Goal: Task Accomplishment & Management: Use online tool/utility

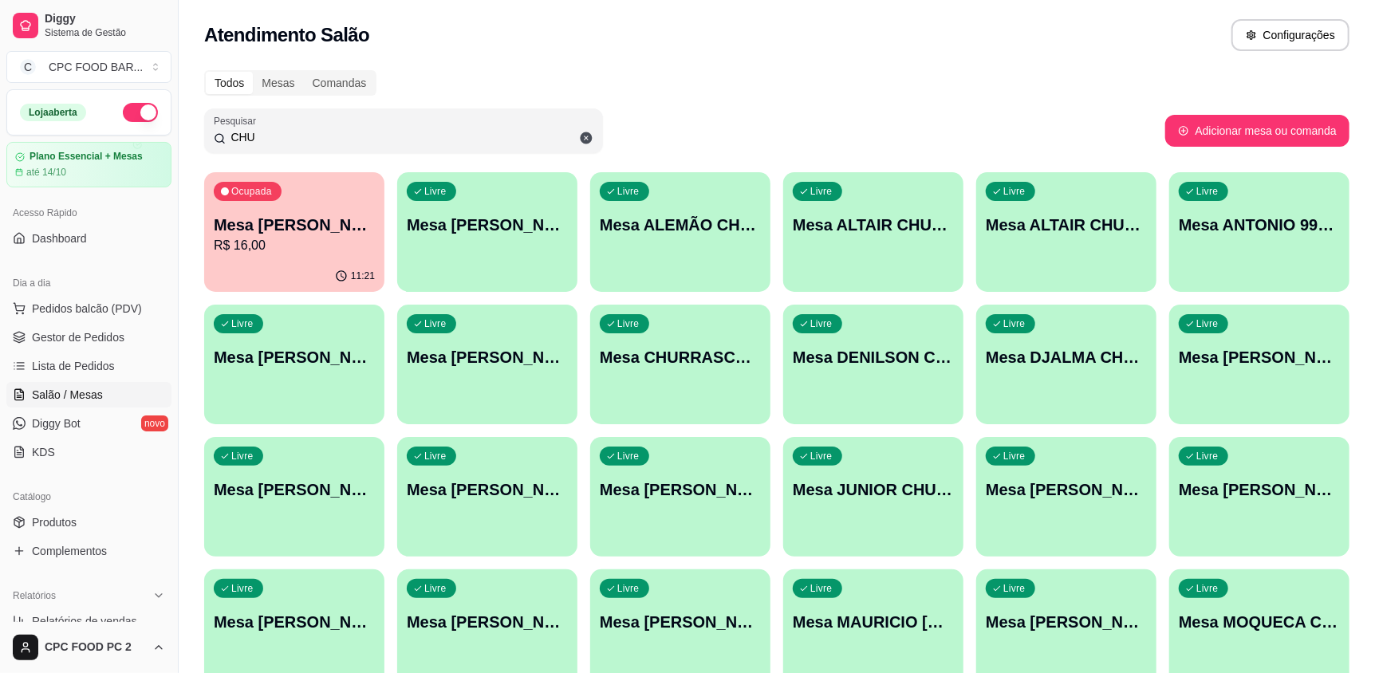
drag, startPoint x: 313, startPoint y: 134, endPoint x: 144, endPoint y: 122, distance: 169.5
click at [144, 122] on div "Diggy Sistema de Gestão C CPC FOOD BAR ... Loja aberta Plano Essencial + Mesas …" at bounding box center [687, 509] width 1375 height 1018
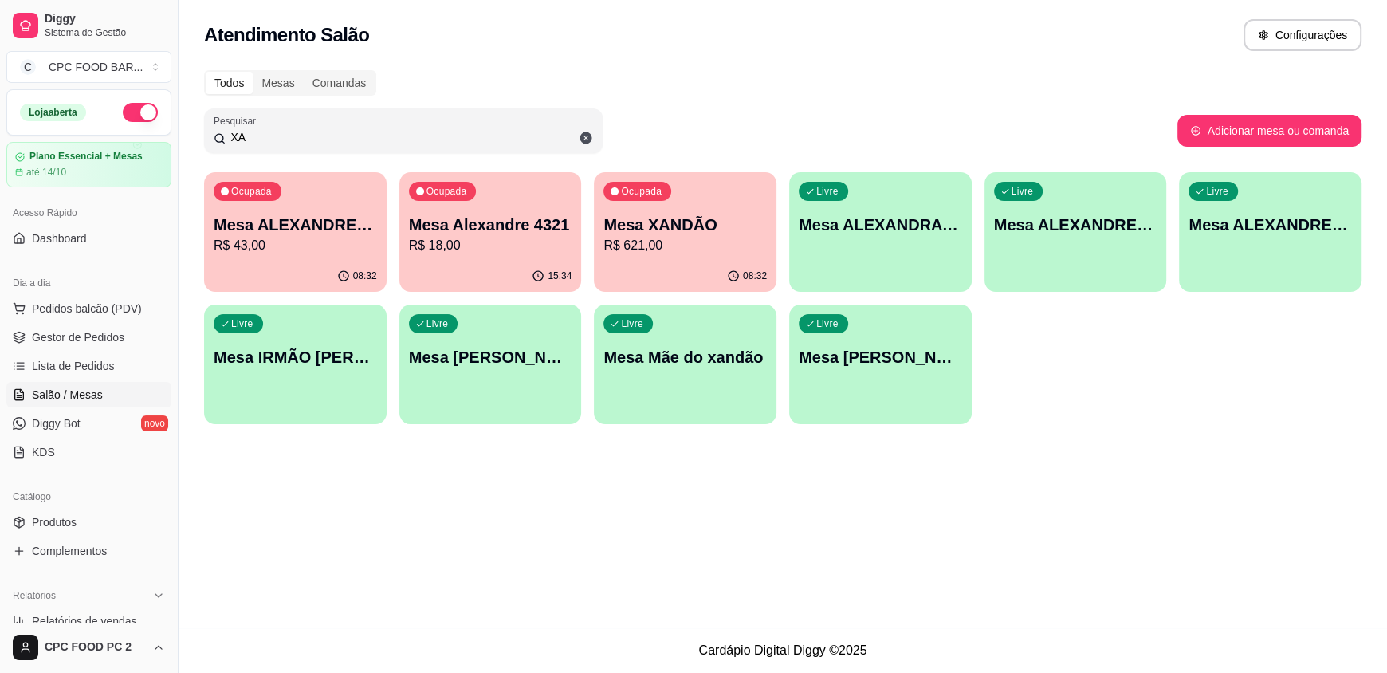
type input "XA"
click at [719, 230] on p "Mesa XANDÃO" at bounding box center [685, 225] width 163 height 22
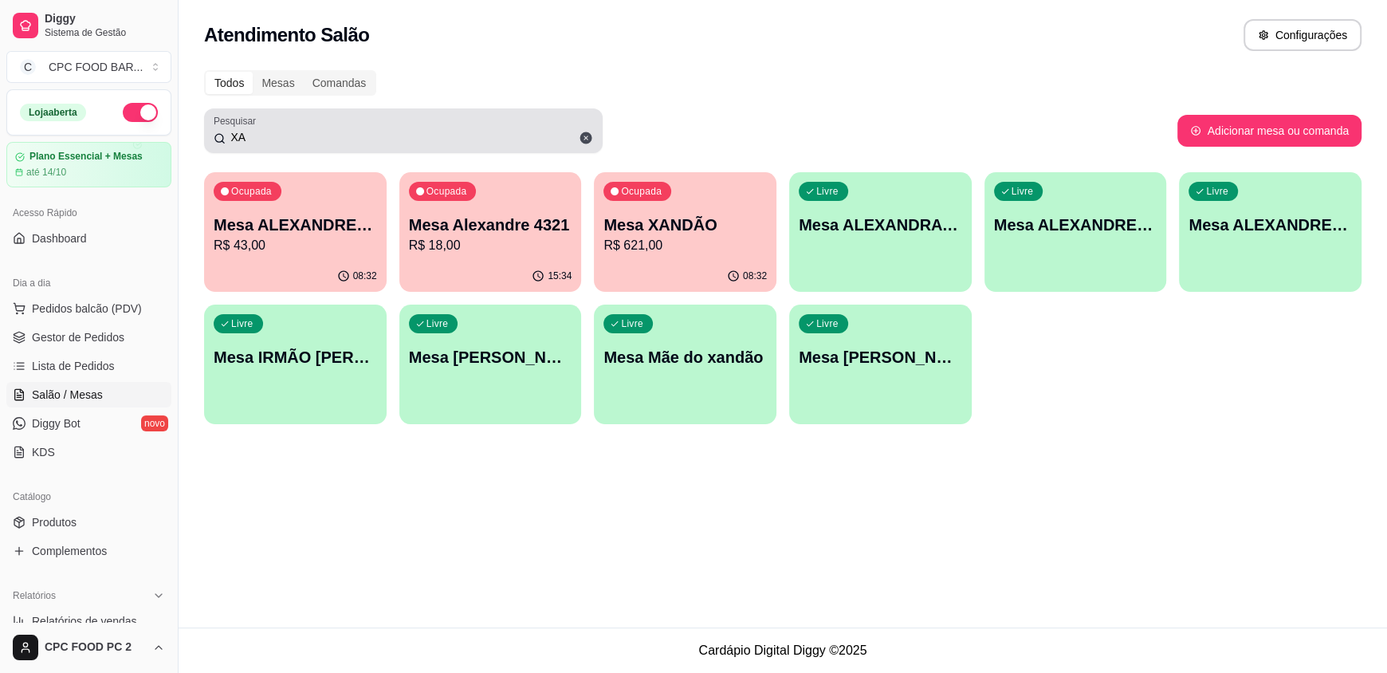
click at [582, 136] on icon at bounding box center [586, 138] width 12 height 12
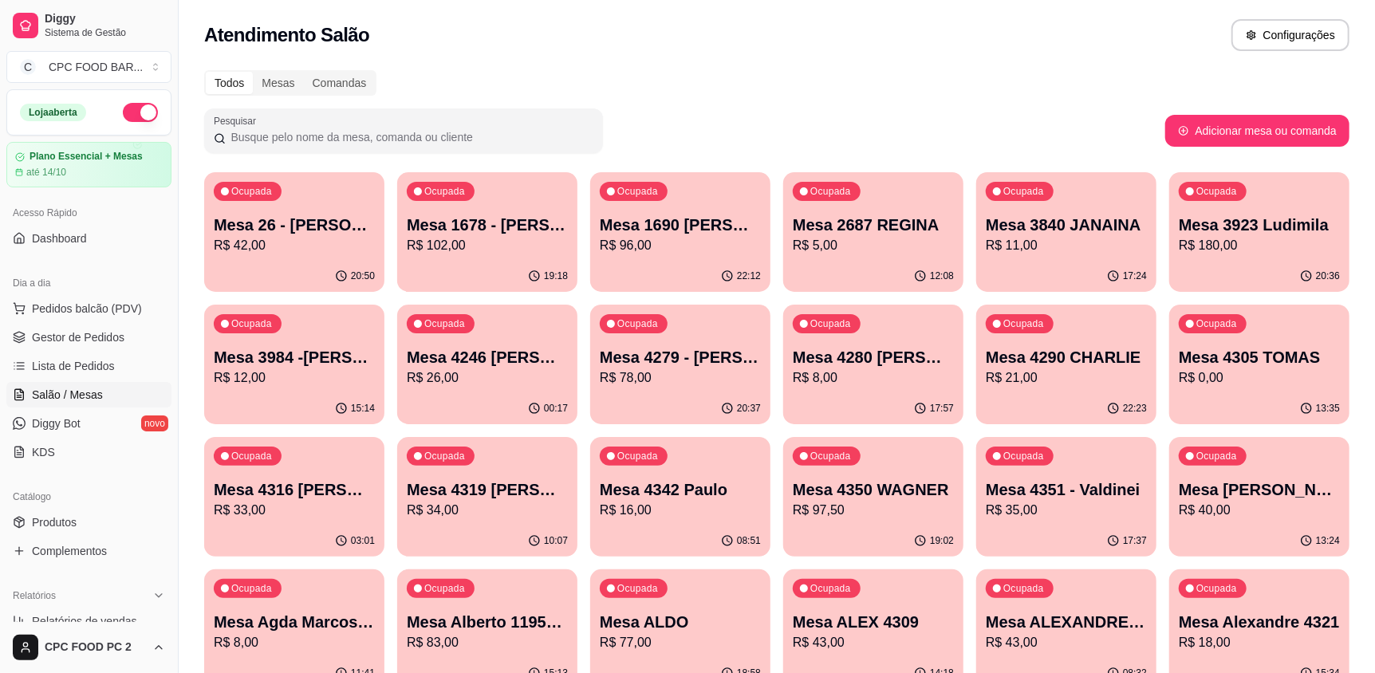
click at [401, 130] on input "Pesquisar" at bounding box center [410, 137] width 368 height 16
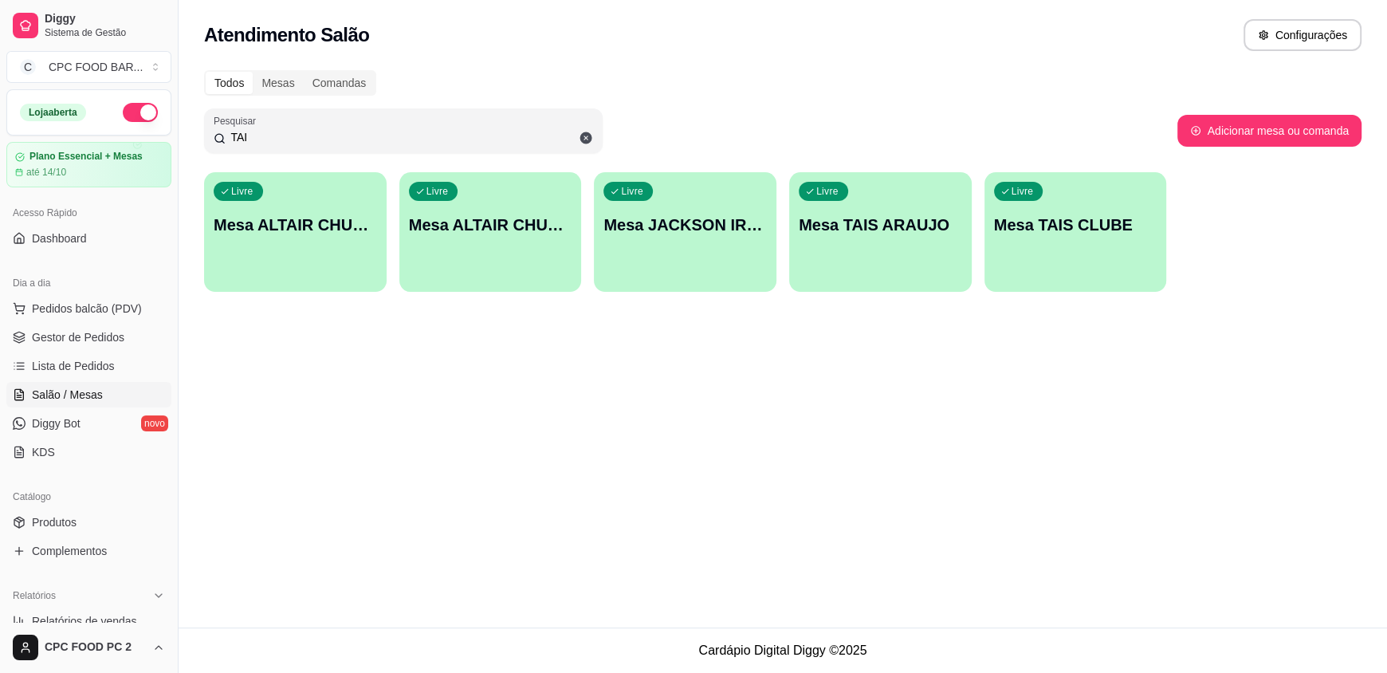
type input "TAI"
click at [1081, 253] on div "Livre Mesa TAIS CLUBE" at bounding box center [1076, 222] width 183 height 100
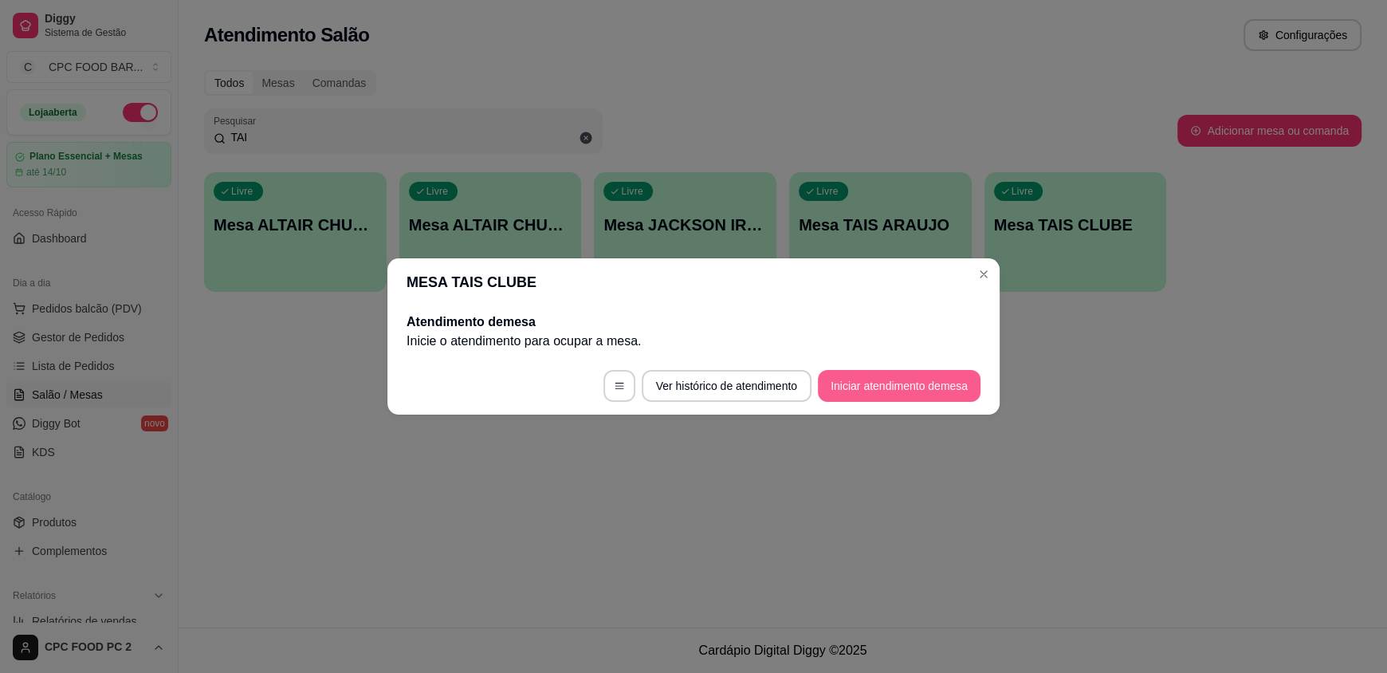
click at [897, 391] on button "Iniciar atendimento de mesa" at bounding box center [899, 386] width 163 height 32
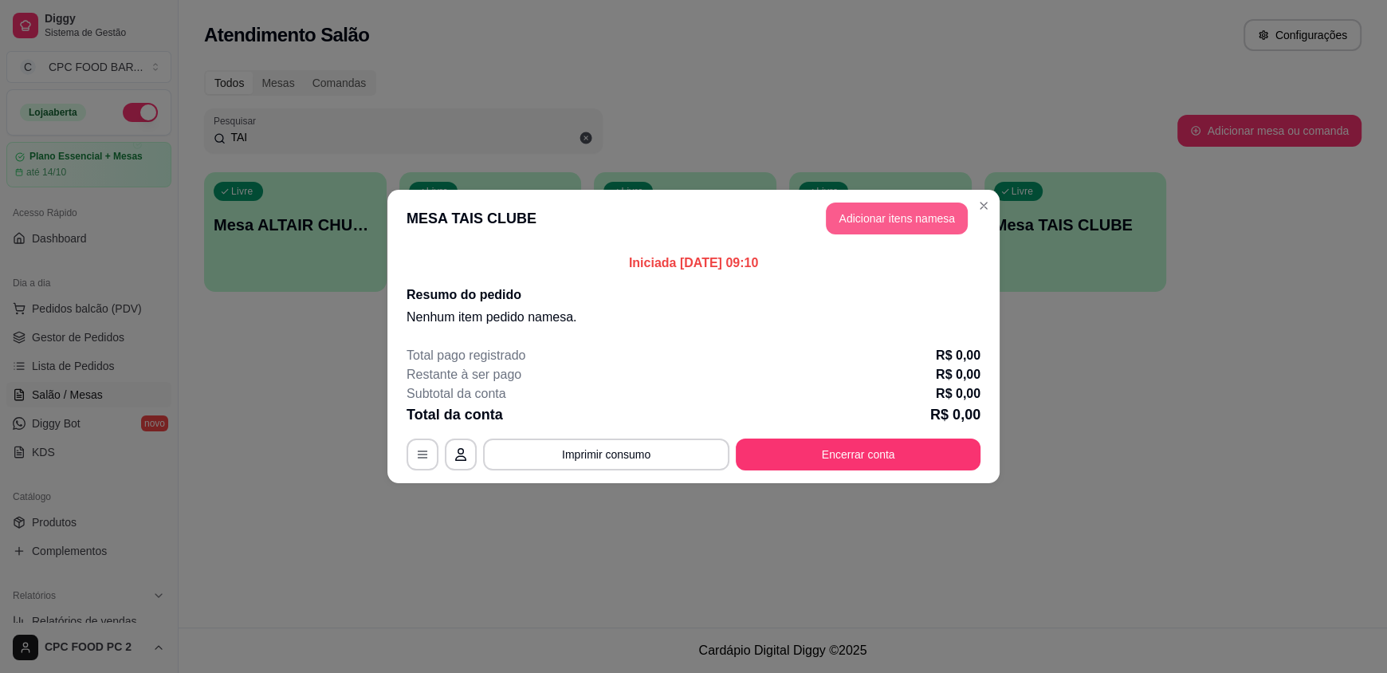
click at [869, 214] on button "Adicionar itens na mesa" at bounding box center [897, 219] width 142 height 32
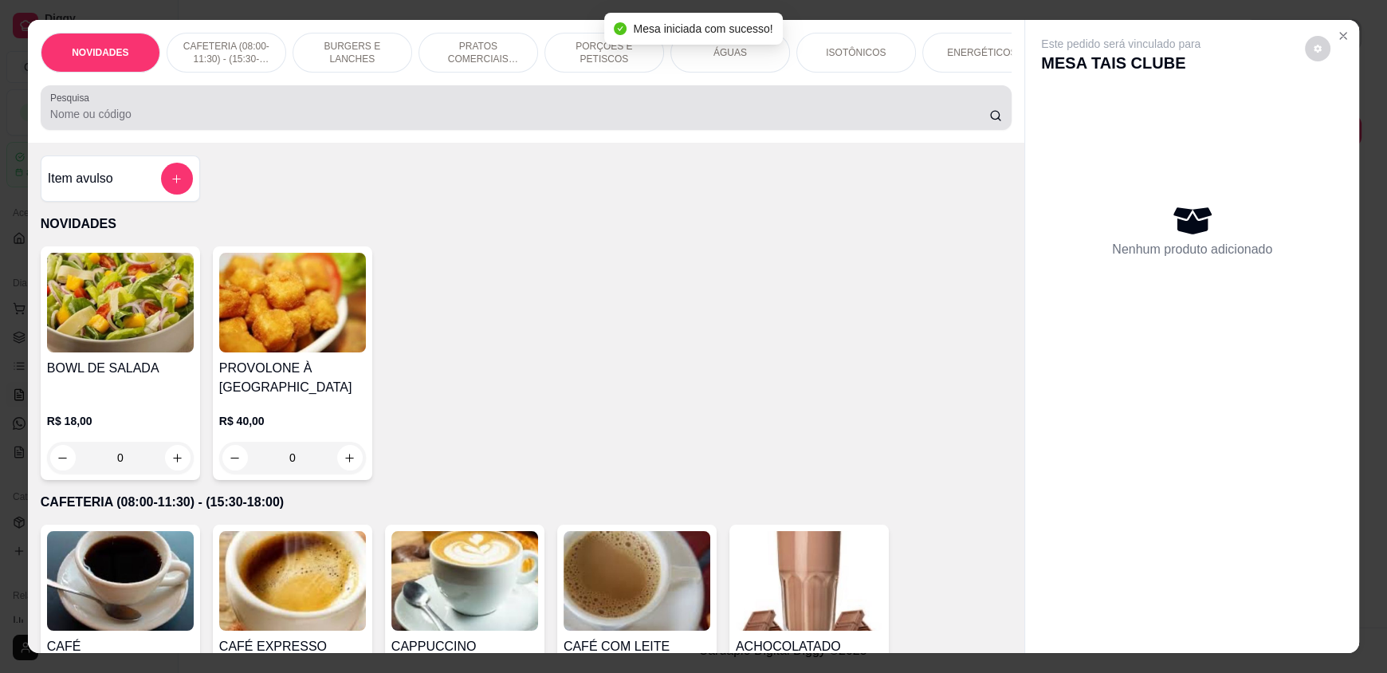
click at [199, 111] on div at bounding box center [526, 108] width 952 height 32
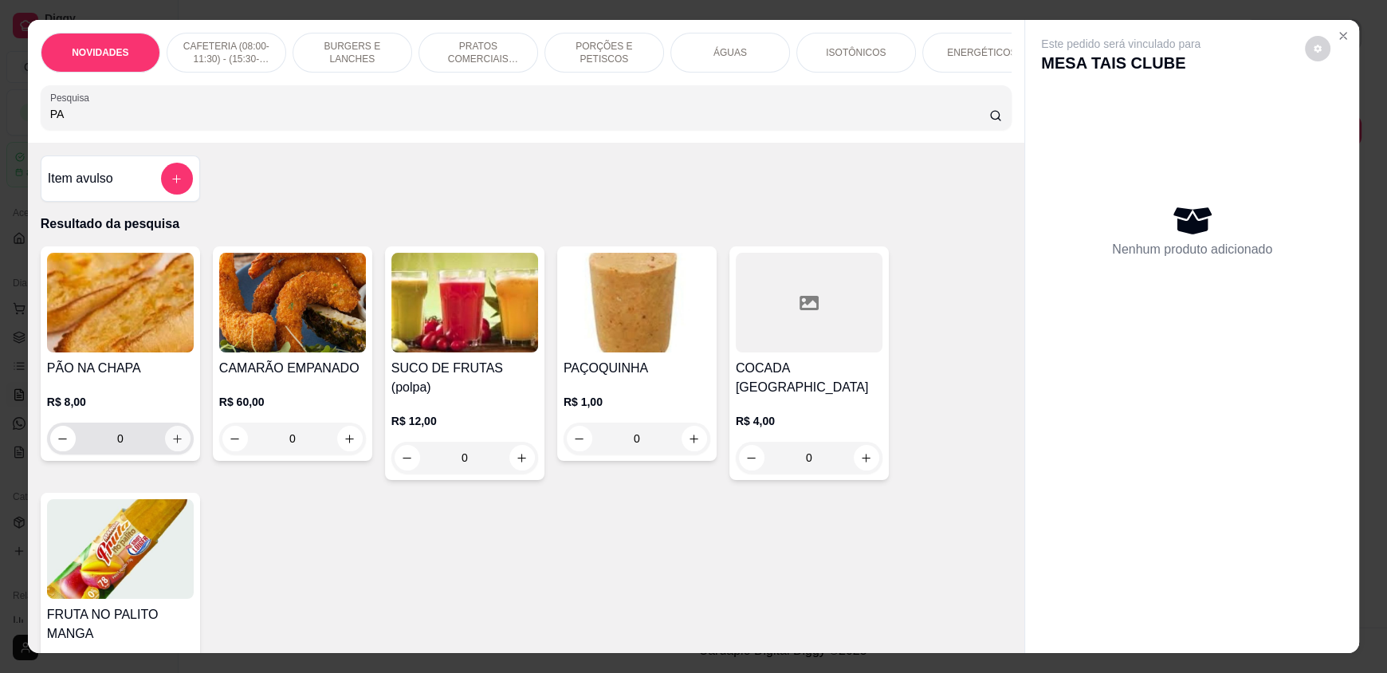
type input "PA"
click at [175, 445] on icon "increase-product-quantity" at bounding box center [177, 439] width 12 height 12
type input "1"
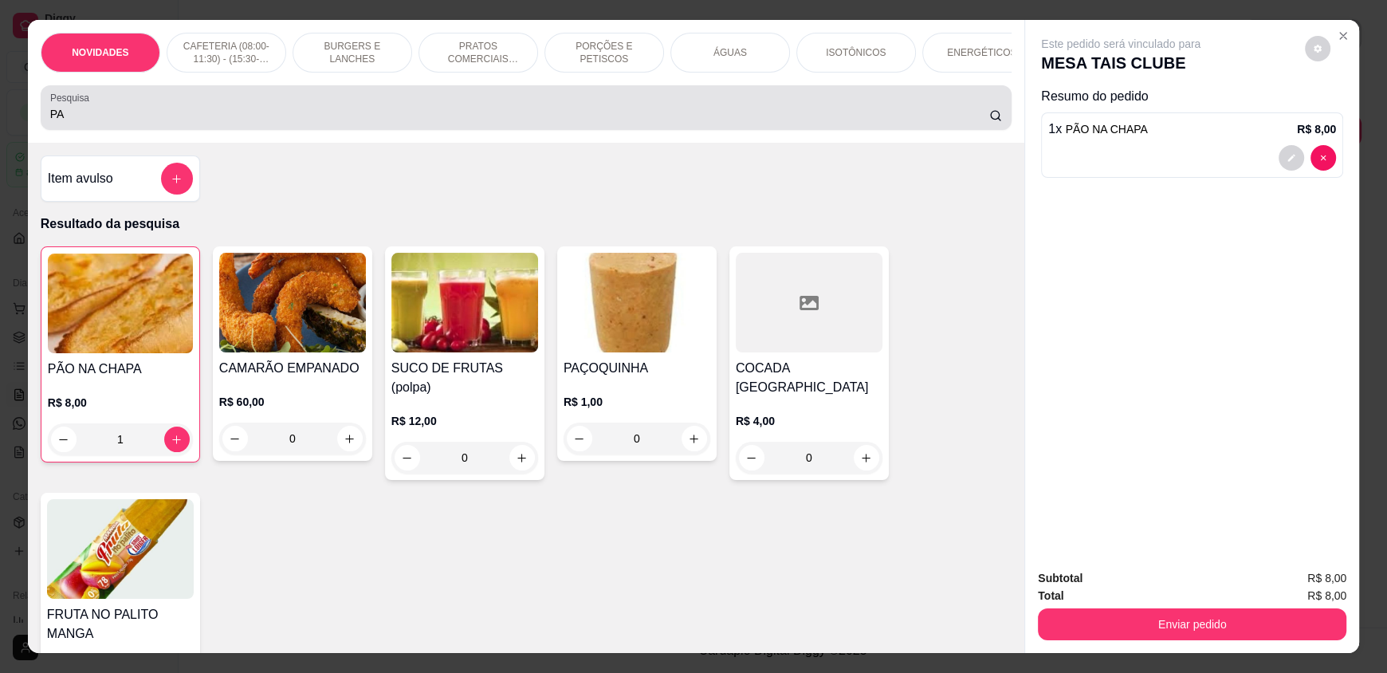
click at [153, 122] on input "PA" at bounding box center [520, 114] width 940 height 16
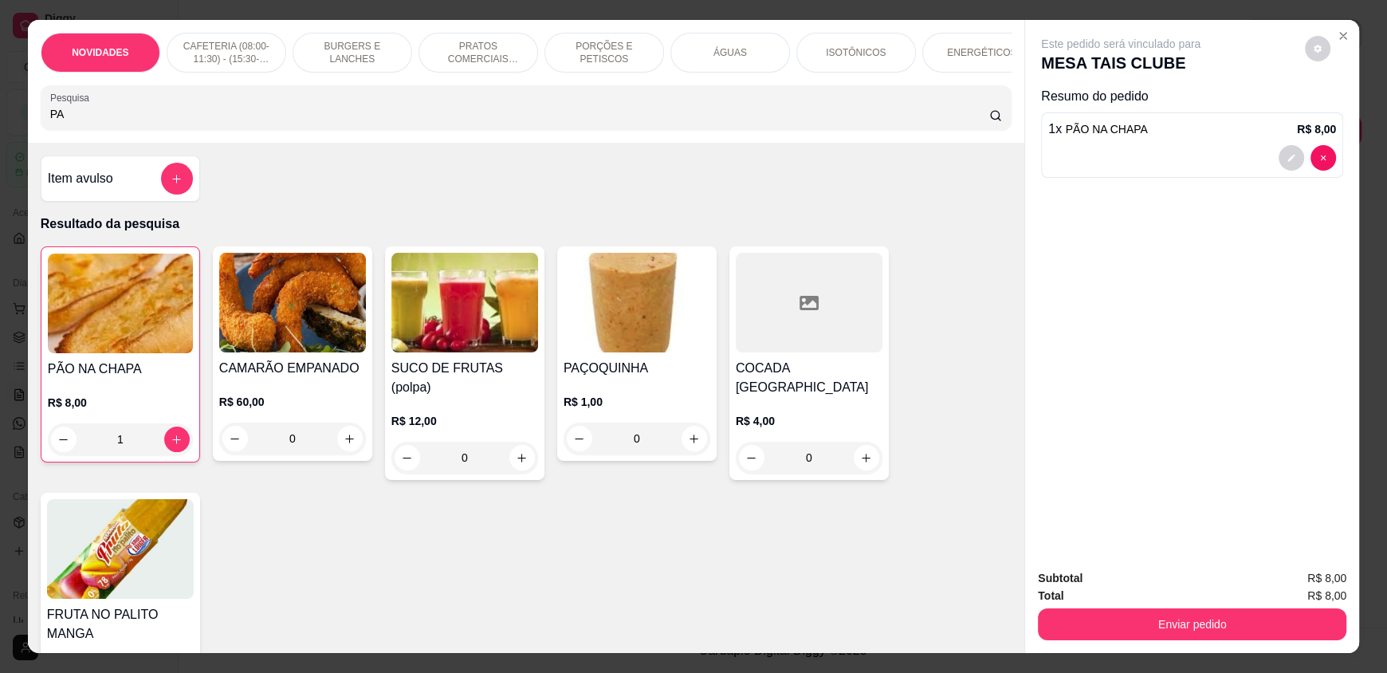
click at [154, 122] on input "PA" at bounding box center [520, 114] width 940 height 16
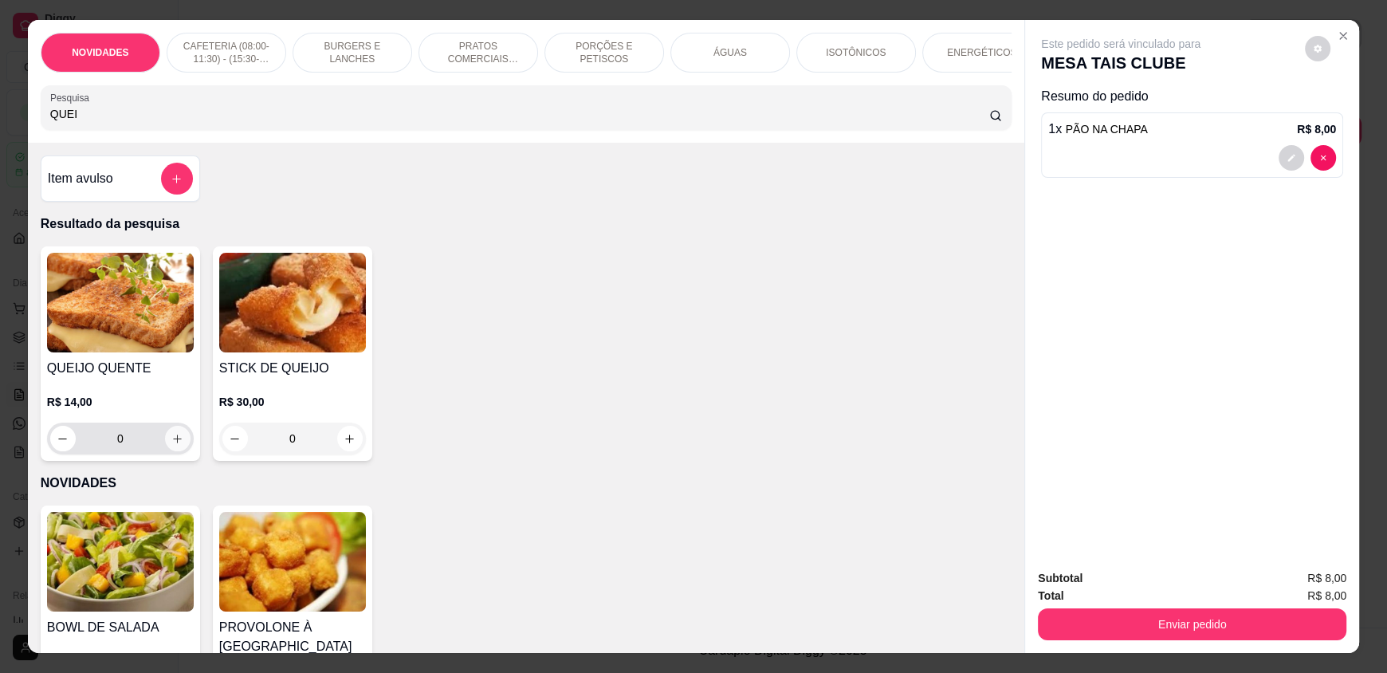
type input "QUEI"
click at [172, 443] on icon "increase-product-quantity" at bounding box center [178, 439] width 12 height 12
type input "1"
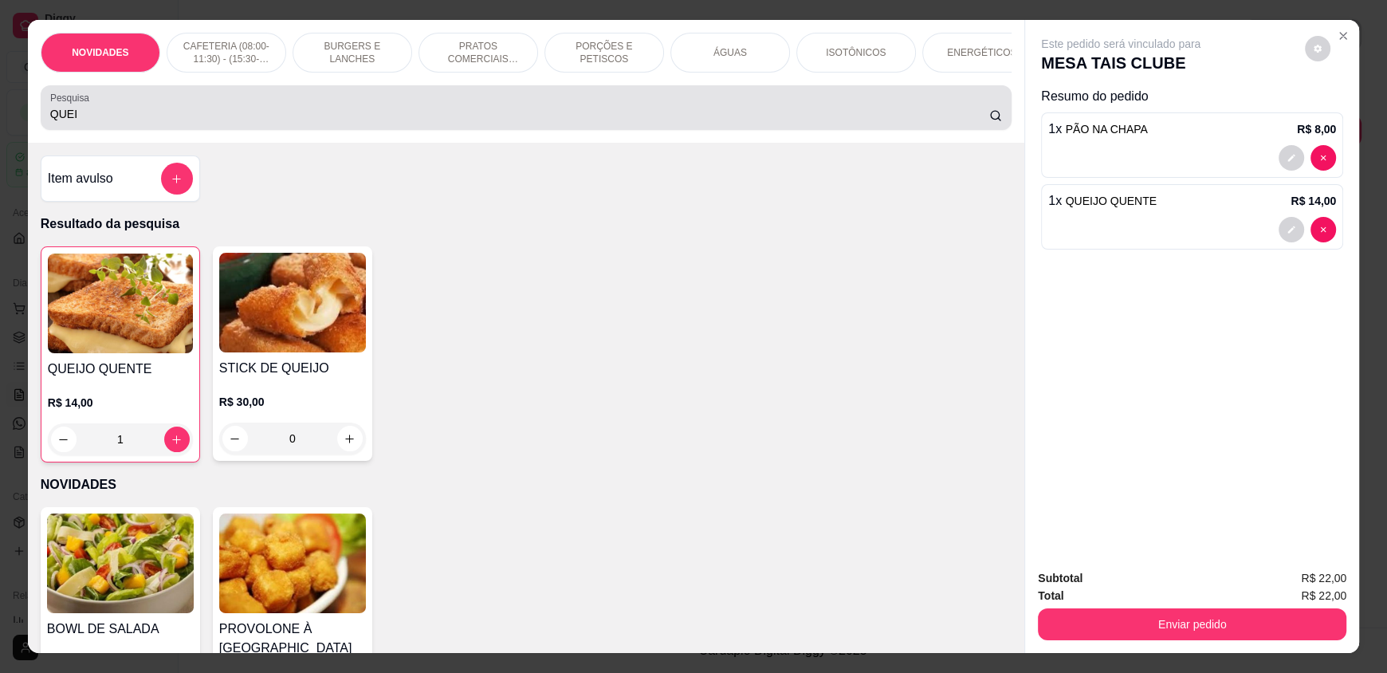
click at [100, 114] on div "QUEI" at bounding box center [526, 108] width 952 height 32
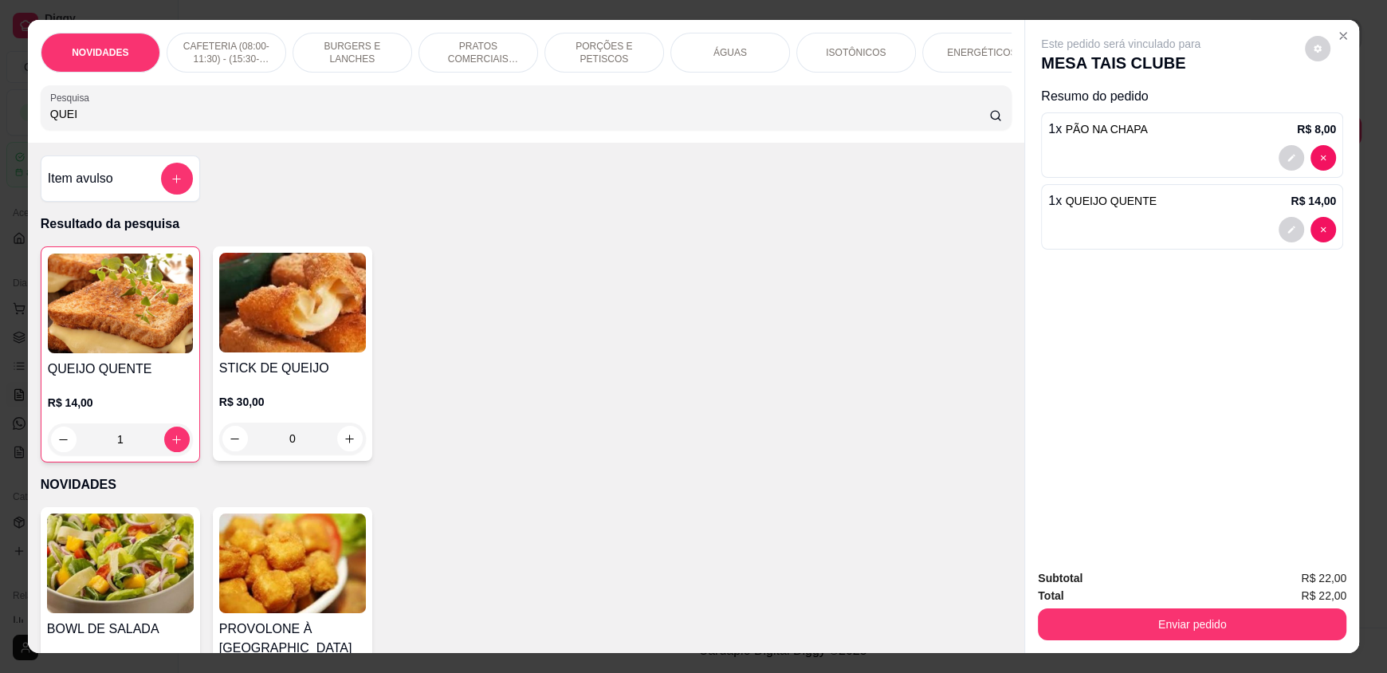
click at [94, 124] on div "QUEI" at bounding box center [526, 108] width 952 height 32
click at [92, 124] on div "QUEI" at bounding box center [526, 108] width 952 height 32
click at [79, 121] on input "QUEI" at bounding box center [520, 114] width 940 height 16
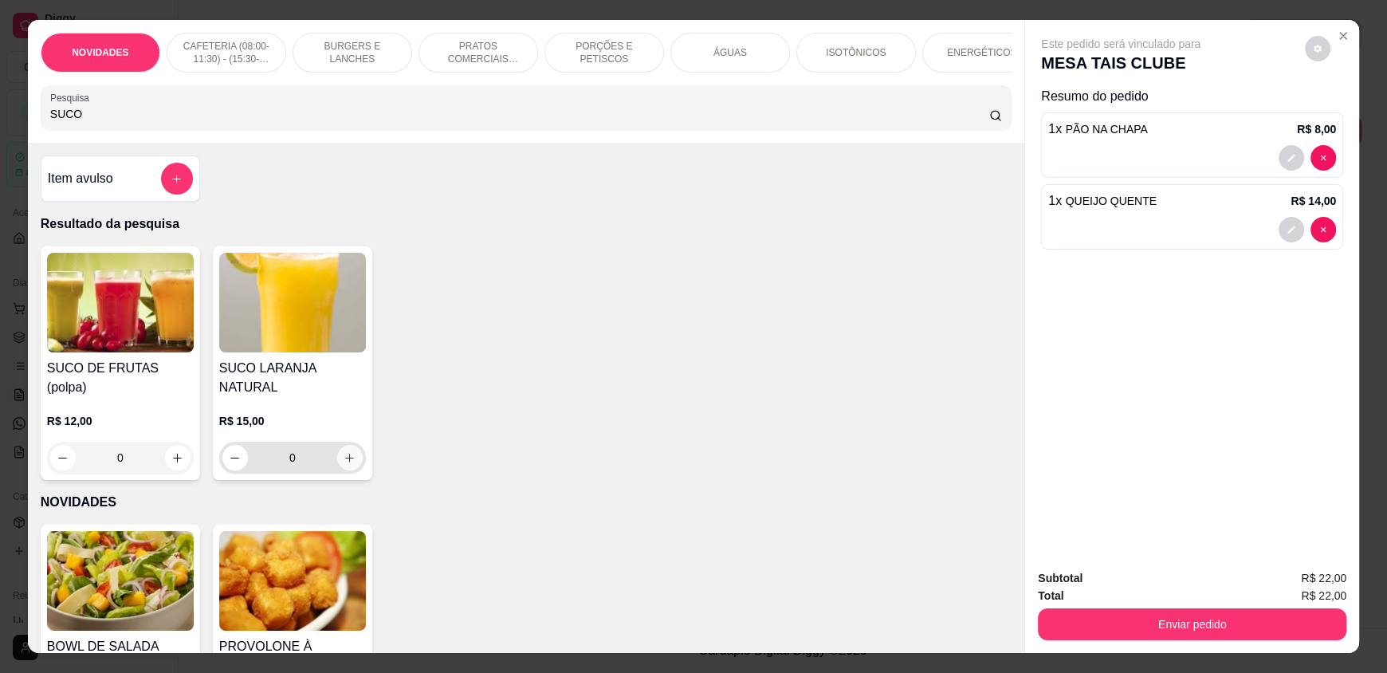
type input "SUCO"
click at [344, 452] on icon "increase-product-quantity" at bounding box center [350, 458] width 12 height 12
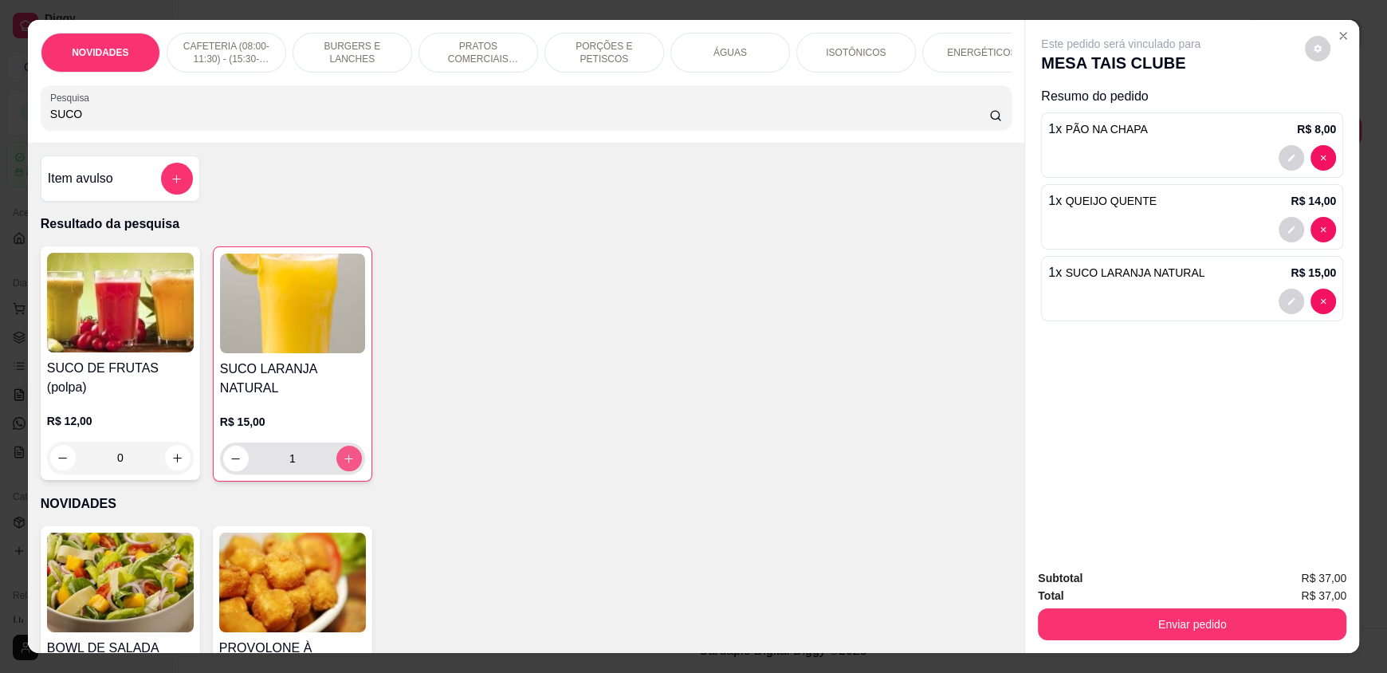
type input "1"
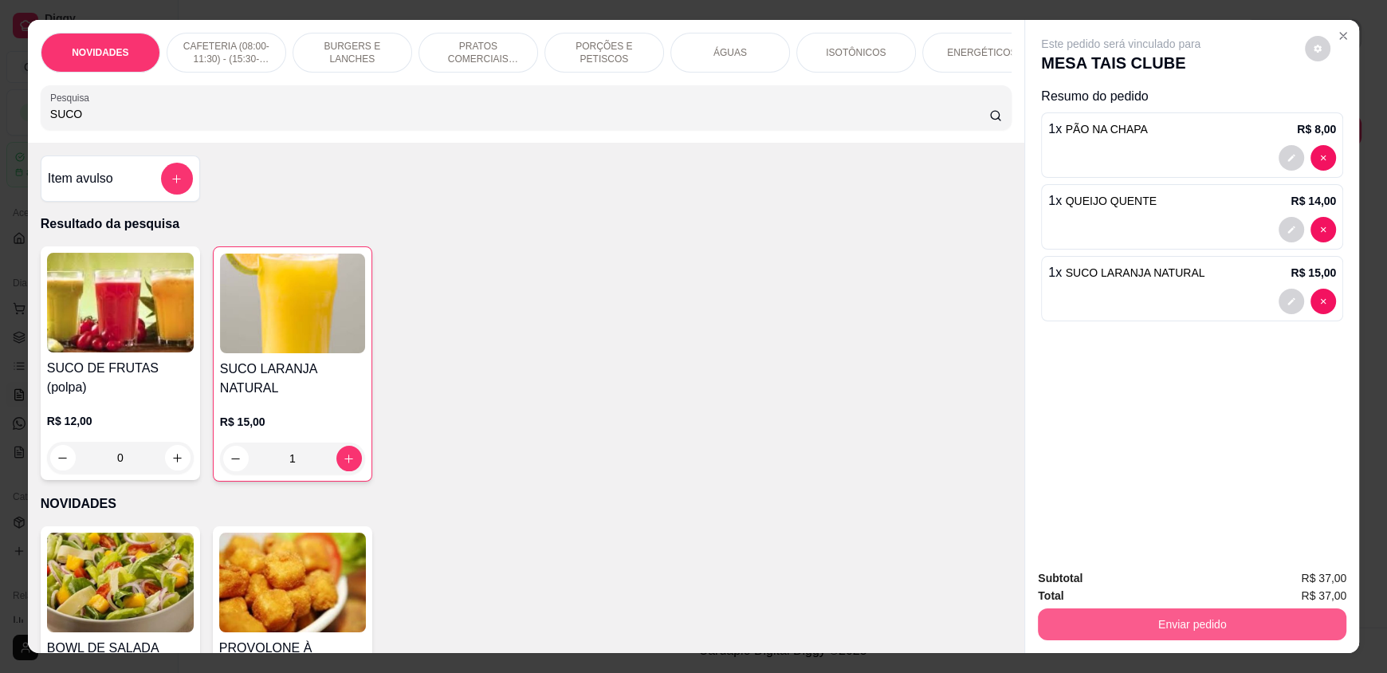
click at [1223, 620] on button "Enviar pedido" at bounding box center [1192, 624] width 309 height 32
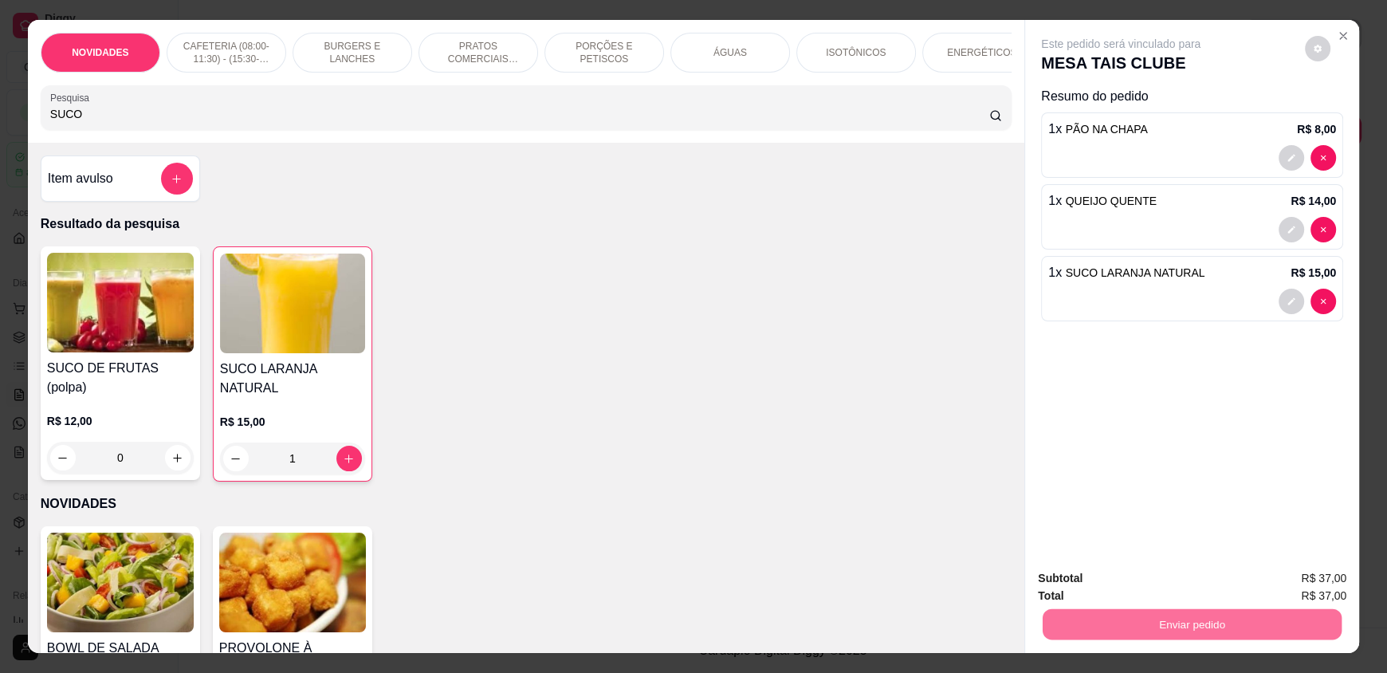
click at [1288, 591] on button "Enviar pedido" at bounding box center [1305, 585] width 88 height 30
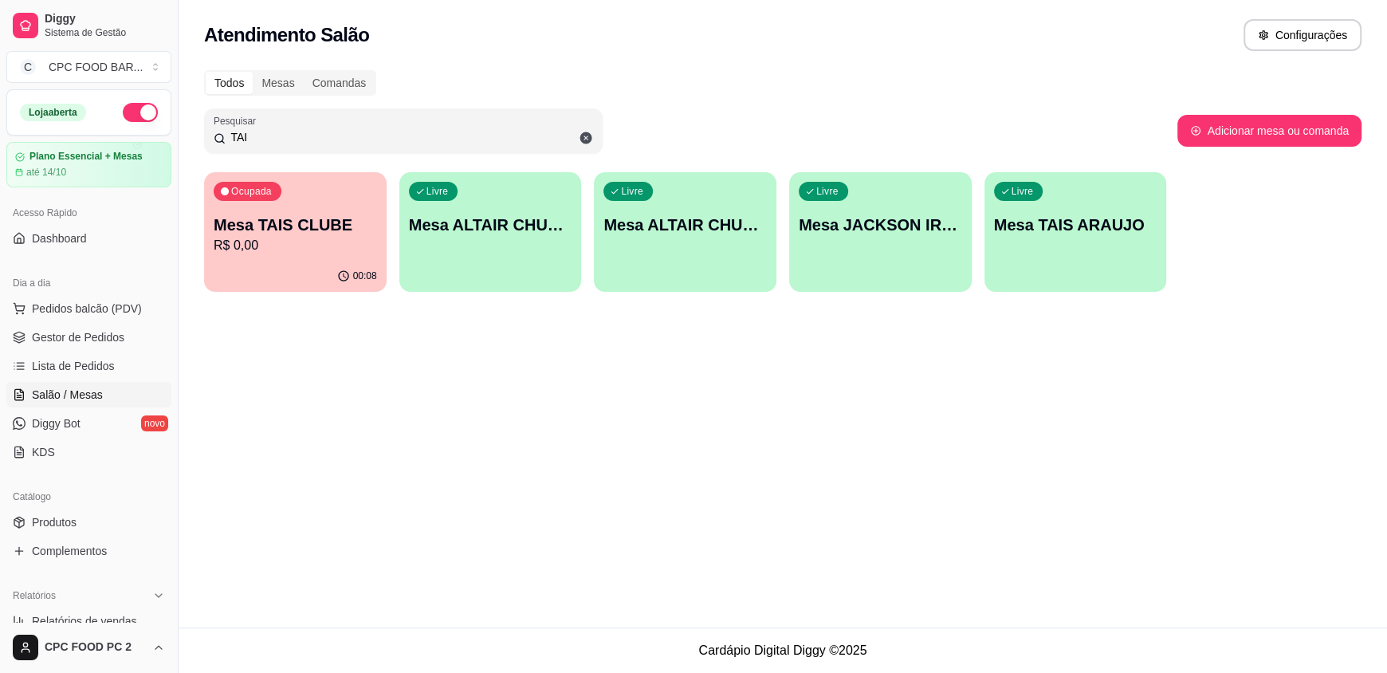
drag, startPoint x: 293, startPoint y: 137, endPoint x: 220, endPoint y: 139, distance: 72.6
click at [220, 139] on div "TAI" at bounding box center [404, 131] width 380 height 32
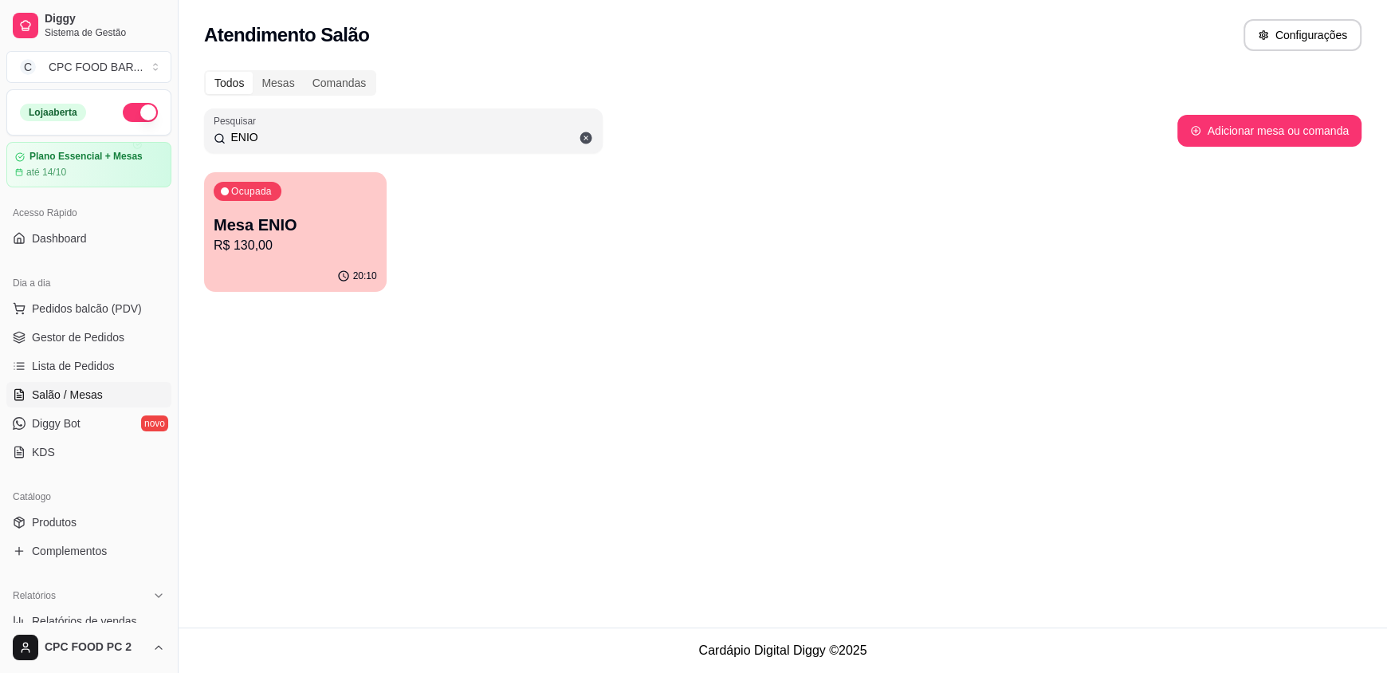
type input "ENIO"
click at [300, 195] on div "Ocupada Mesa ENIO R$ 130,00" at bounding box center [295, 217] width 177 height 86
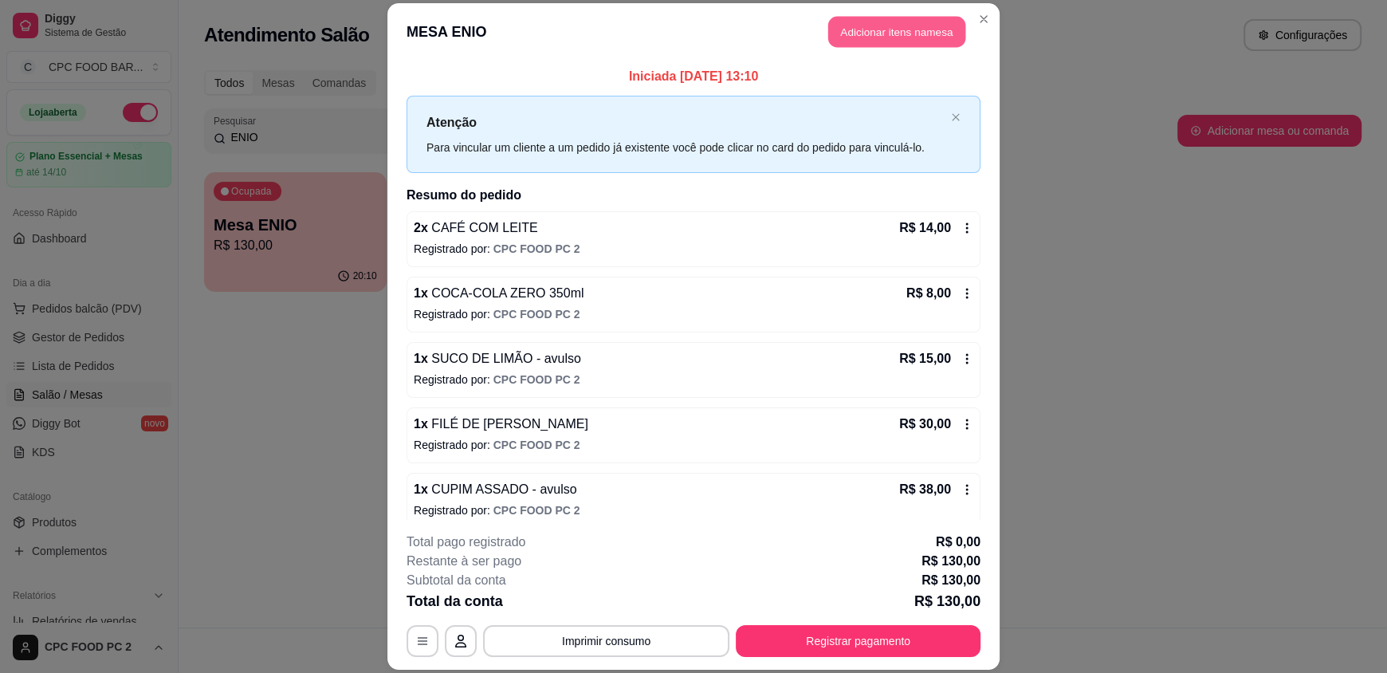
click at [887, 34] on button "Adicionar itens na mesa" at bounding box center [896, 32] width 137 height 31
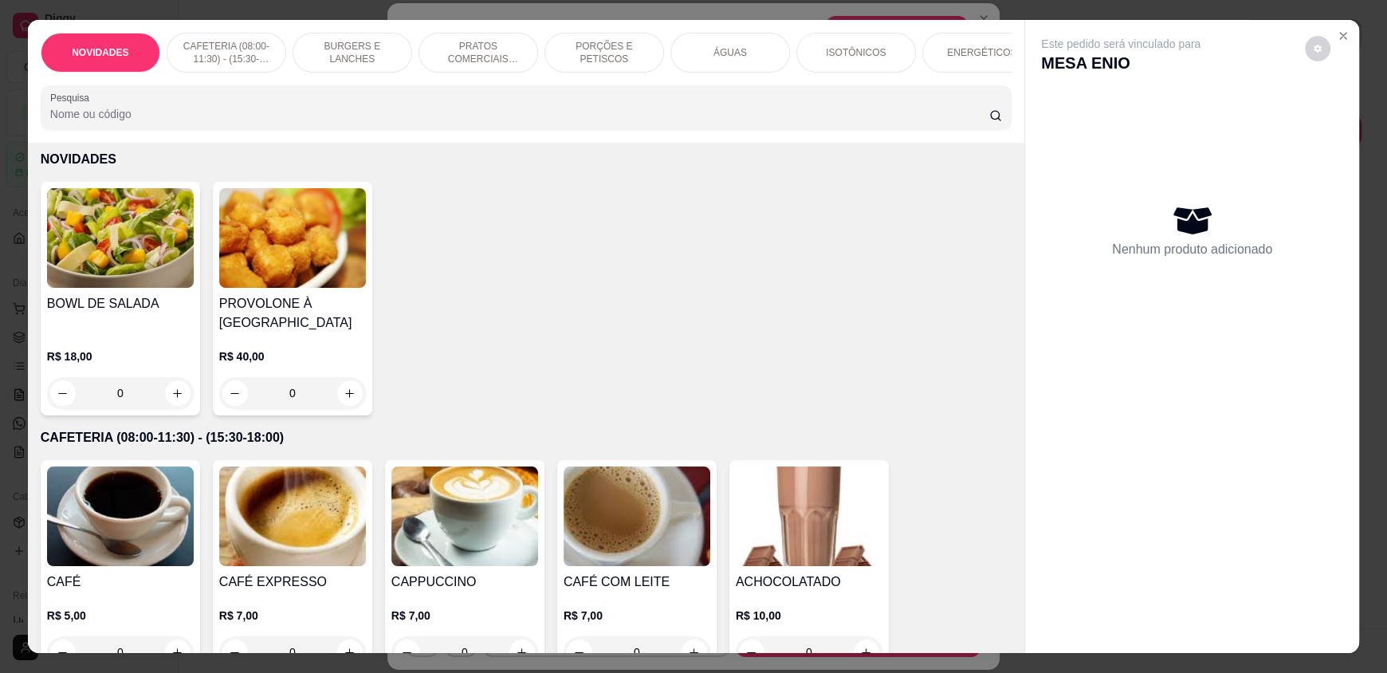
scroll to position [159, 0]
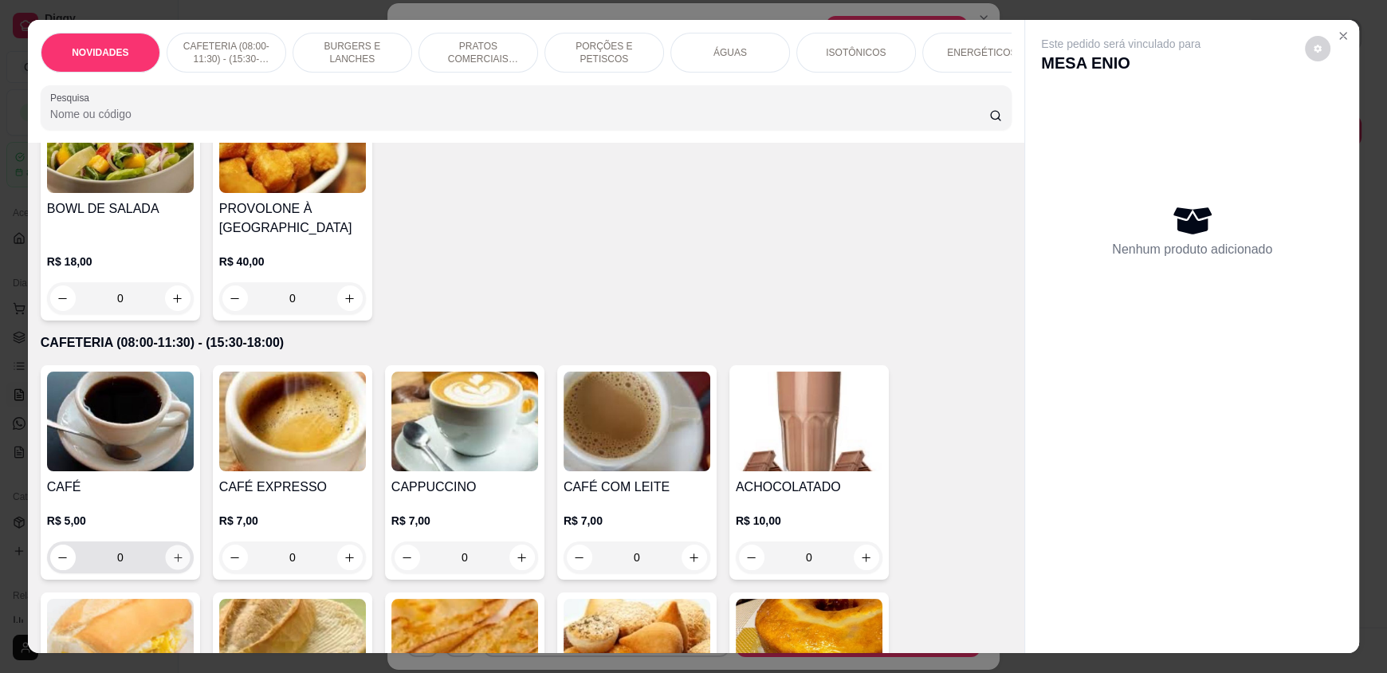
click at [172, 564] on icon "increase-product-quantity" at bounding box center [178, 558] width 12 height 12
type input "1"
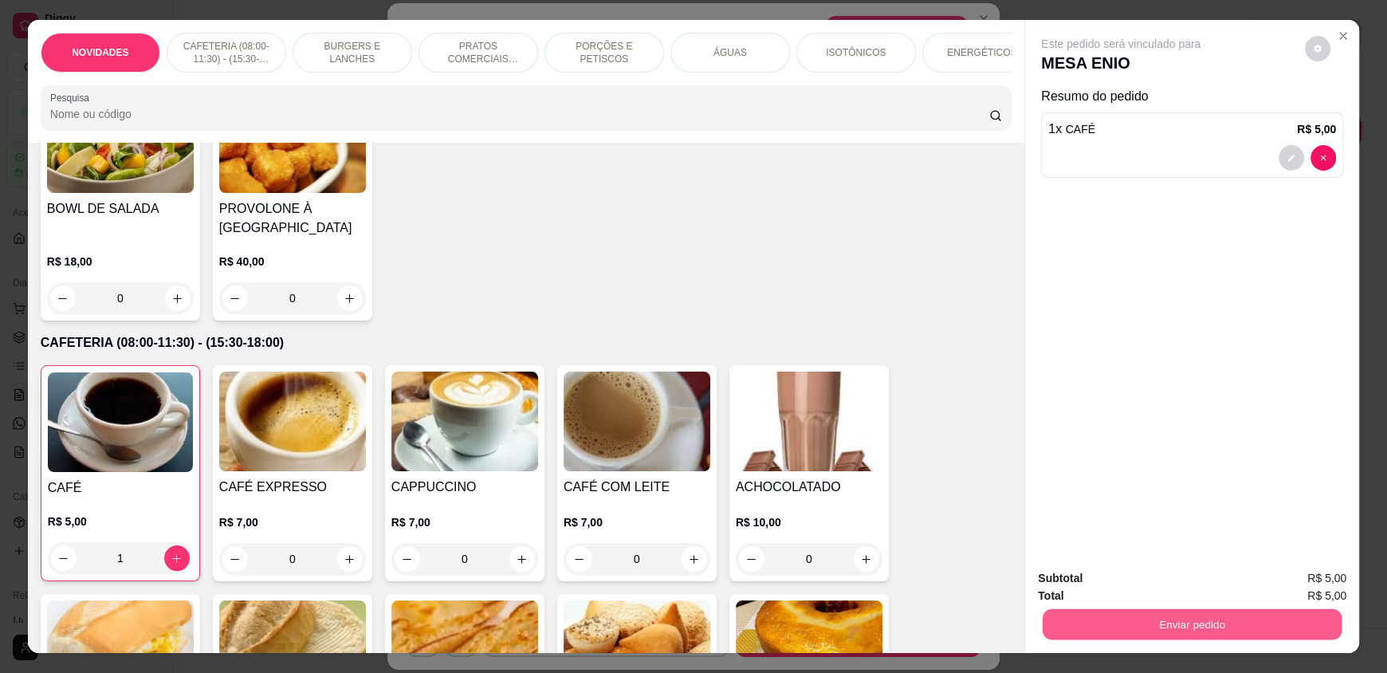
click at [1102, 613] on button "Enviar pedido" at bounding box center [1192, 623] width 299 height 31
click at [1298, 584] on button "Enviar pedido" at bounding box center [1305, 585] width 90 height 30
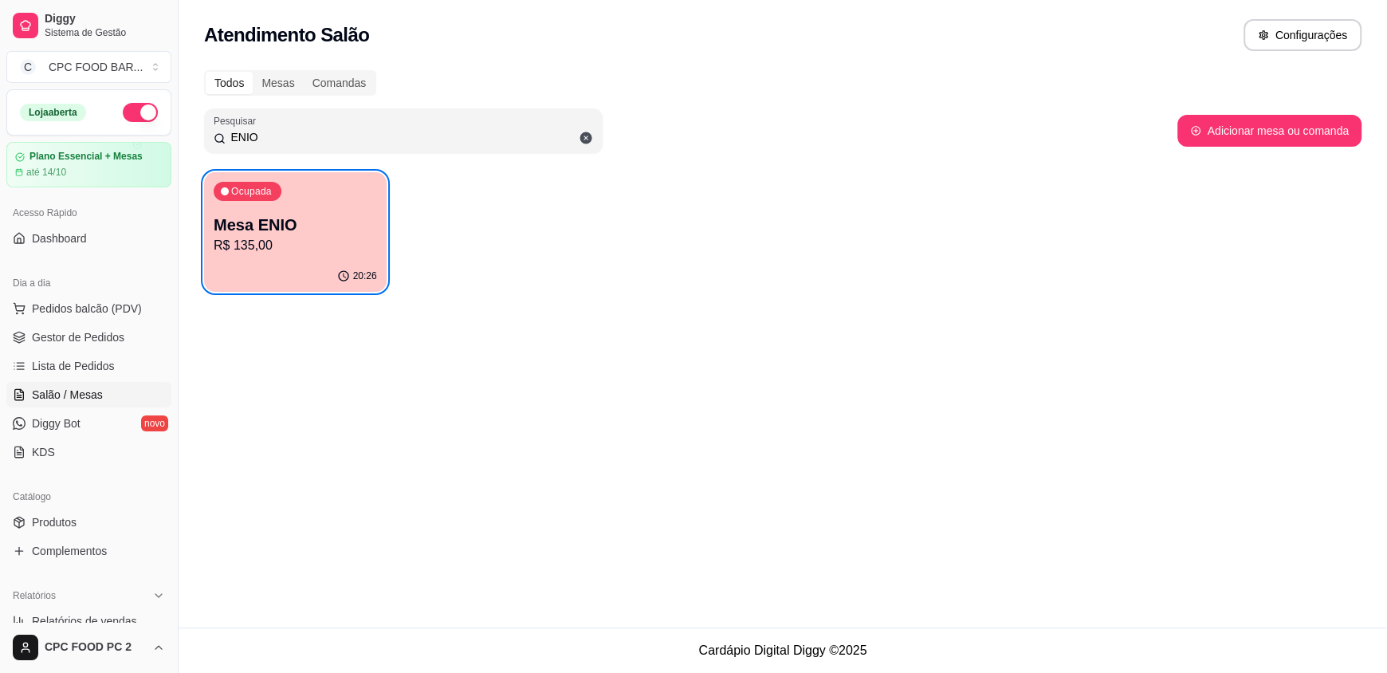
click at [76, 395] on span "Salão / Mesas" at bounding box center [67, 395] width 71 height 16
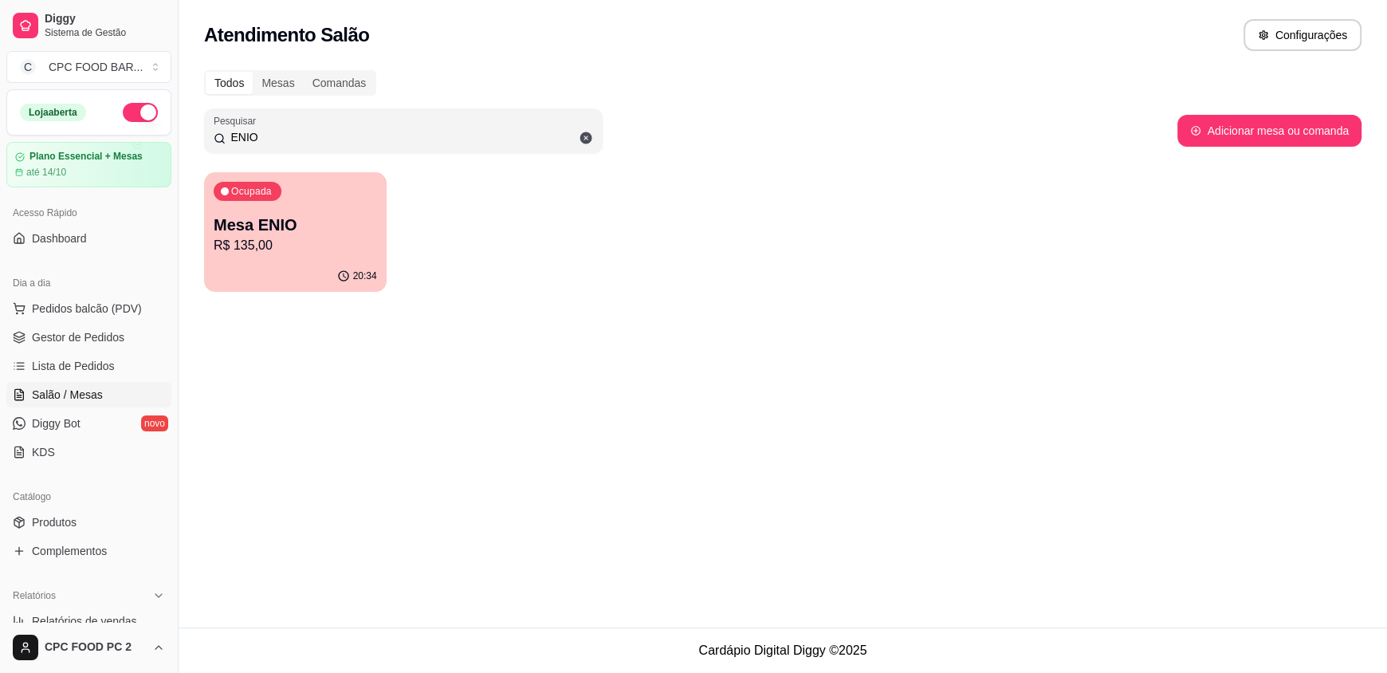
drag, startPoint x: 277, startPoint y: 140, endPoint x: 139, endPoint y: 130, distance: 138.3
click at [140, 131] on div "Diggy Sistema de Gestão C CPC FOOD BAR ... Loja aberta Plano Essencial + Mesas …" at bounding box center [693, 336] width 1387 height 673
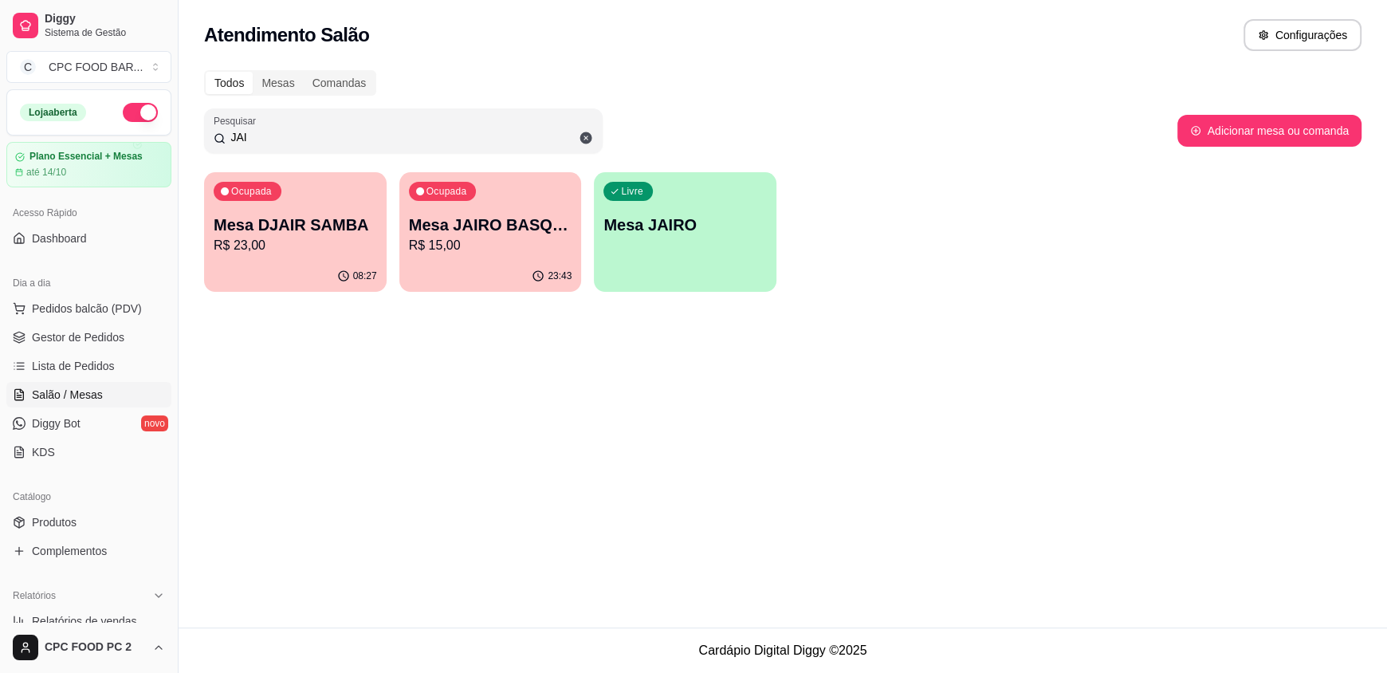
type input "JAI"
click at [516, 206] on div "Ocupada Mesa JAIRO BASQUETE R$ 15,00" at bounding box center [490, 217] width 177 height 86
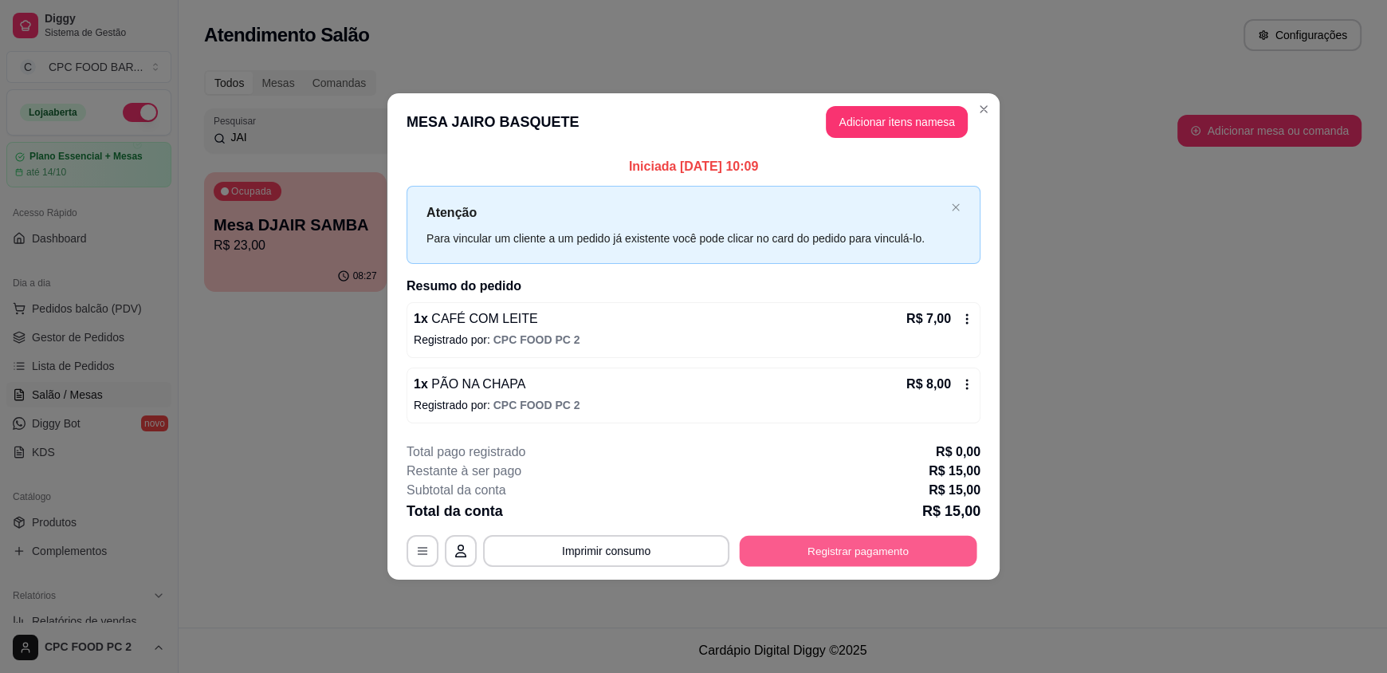
click at [784, 545] on button "Registrar pagamento" at bounding box center [859, 550] width 238 height 31
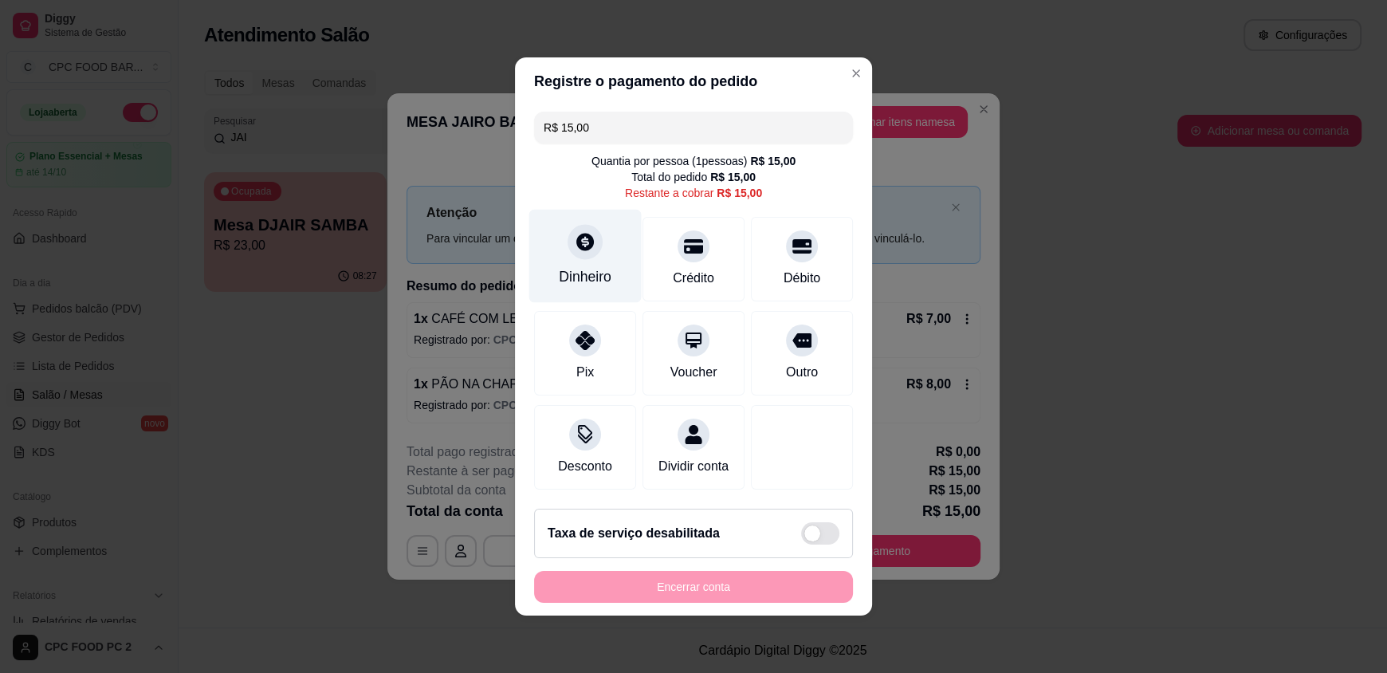
click at [558, 252] on div "Dinheiro" at bounding box center [585, 256] width 112 height 93
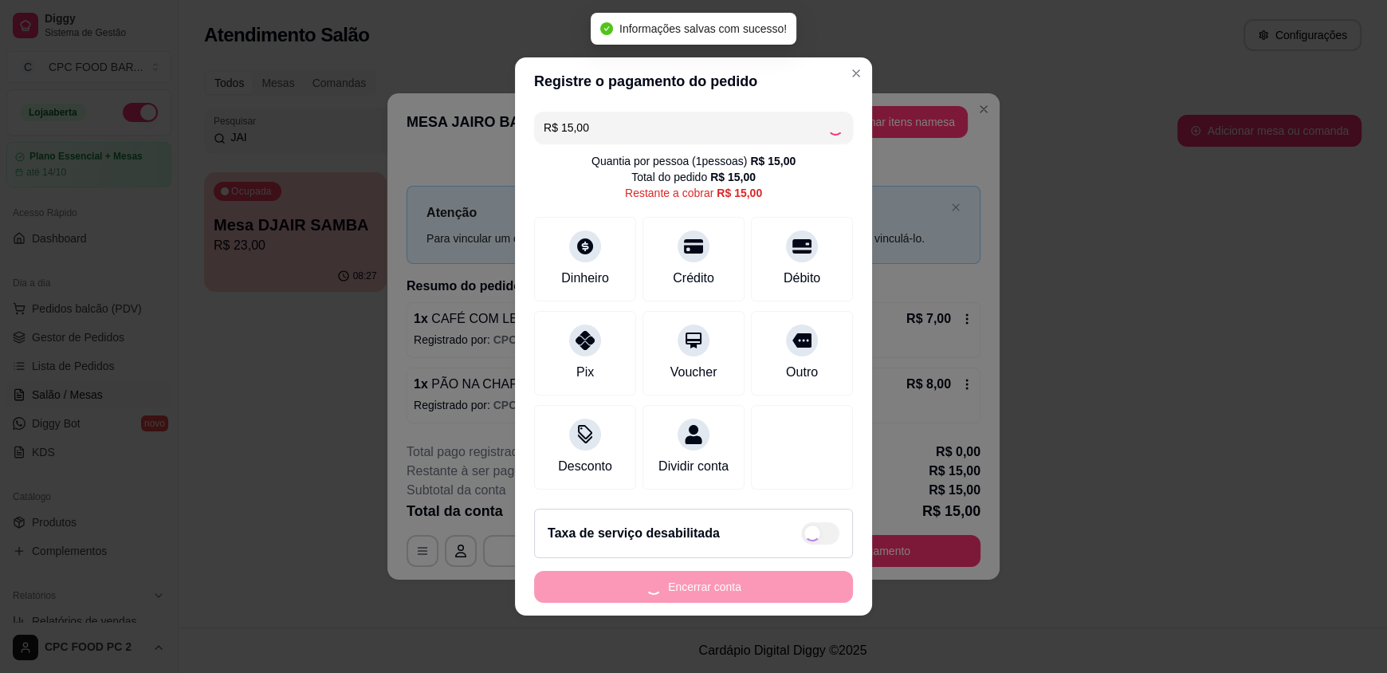
type input "R$ 0,00"
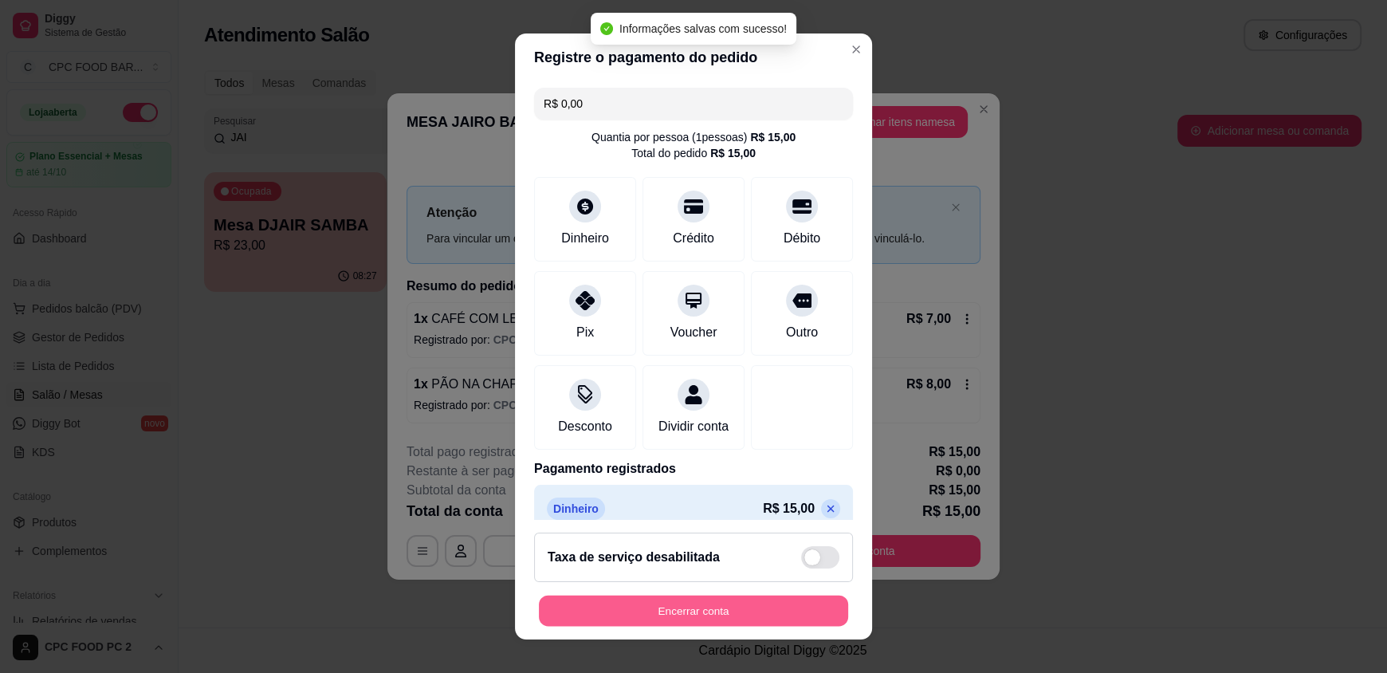
click at [695, 601] on button "Encerrar conta" at bounding box center [693, 610] width 309 height 31
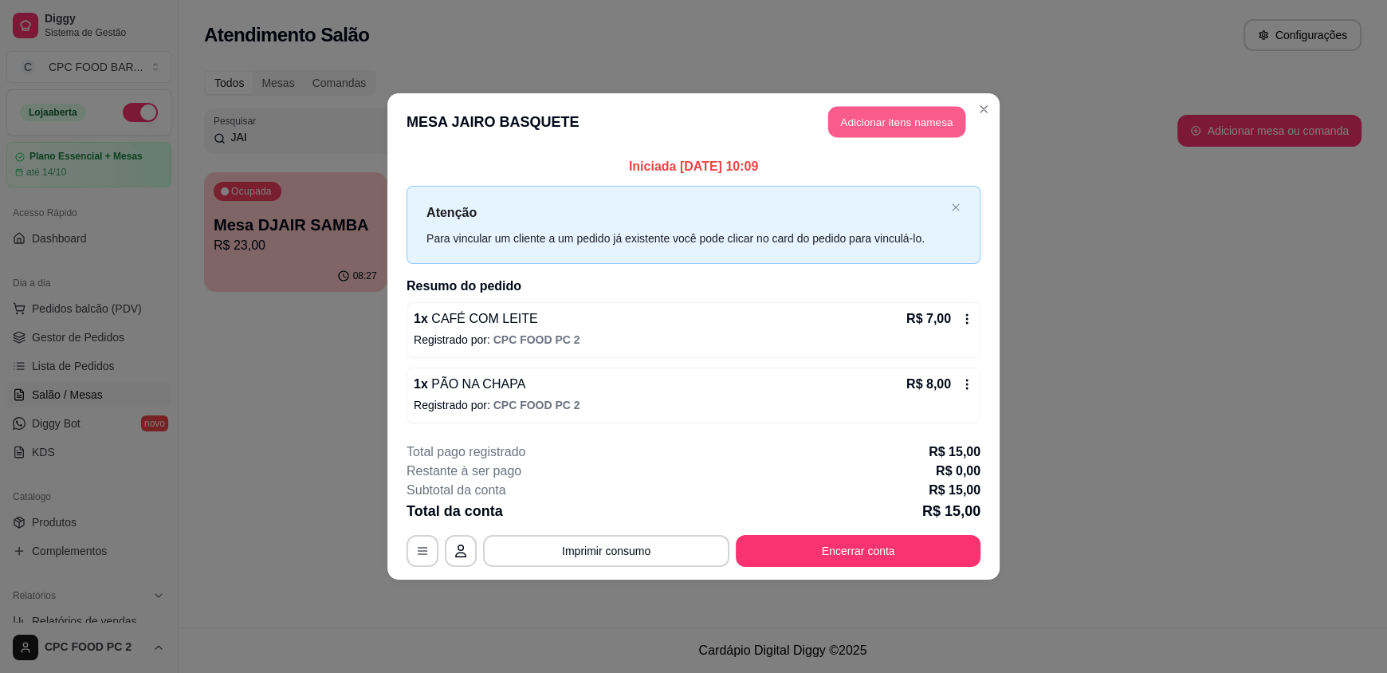
click at [882, 116] on button "Adicionar itens na mesa" at bounding box center [896, 122] width 137 height 31
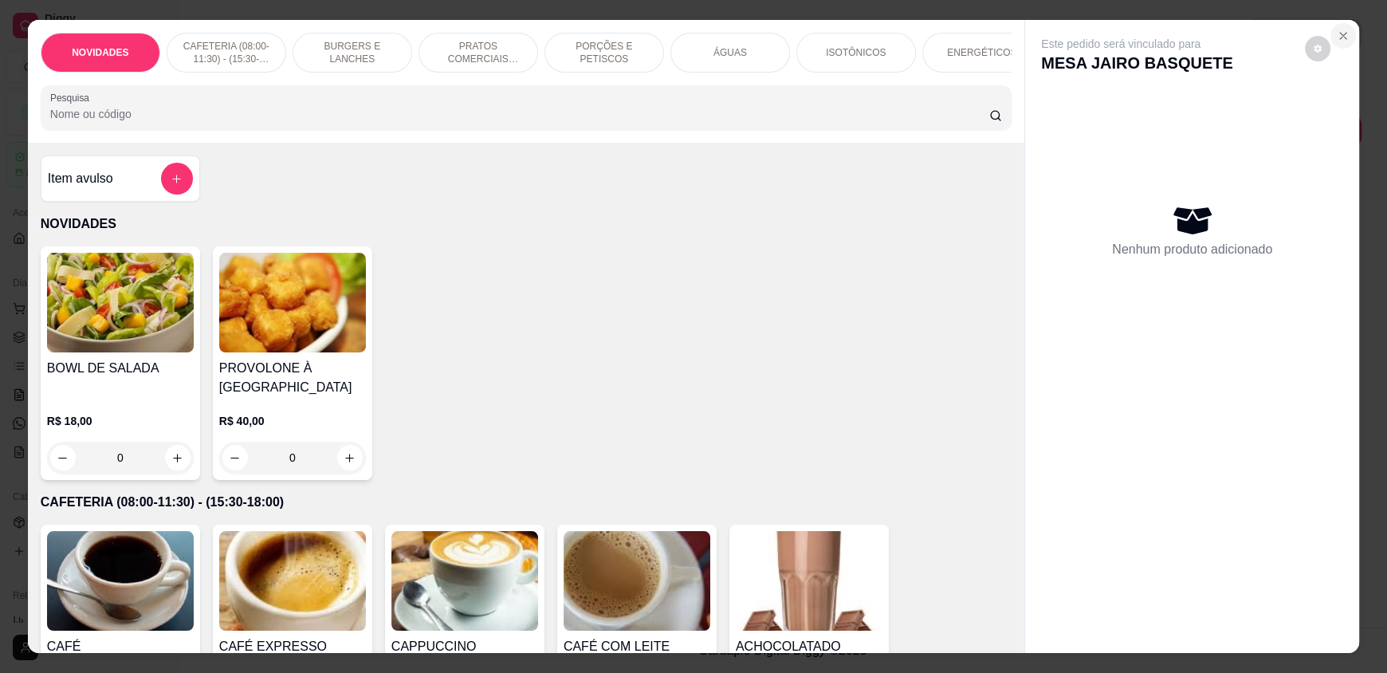
click at [1339, 36] on icon "Close" at bounding box center [1343, 36] width 13 height 13
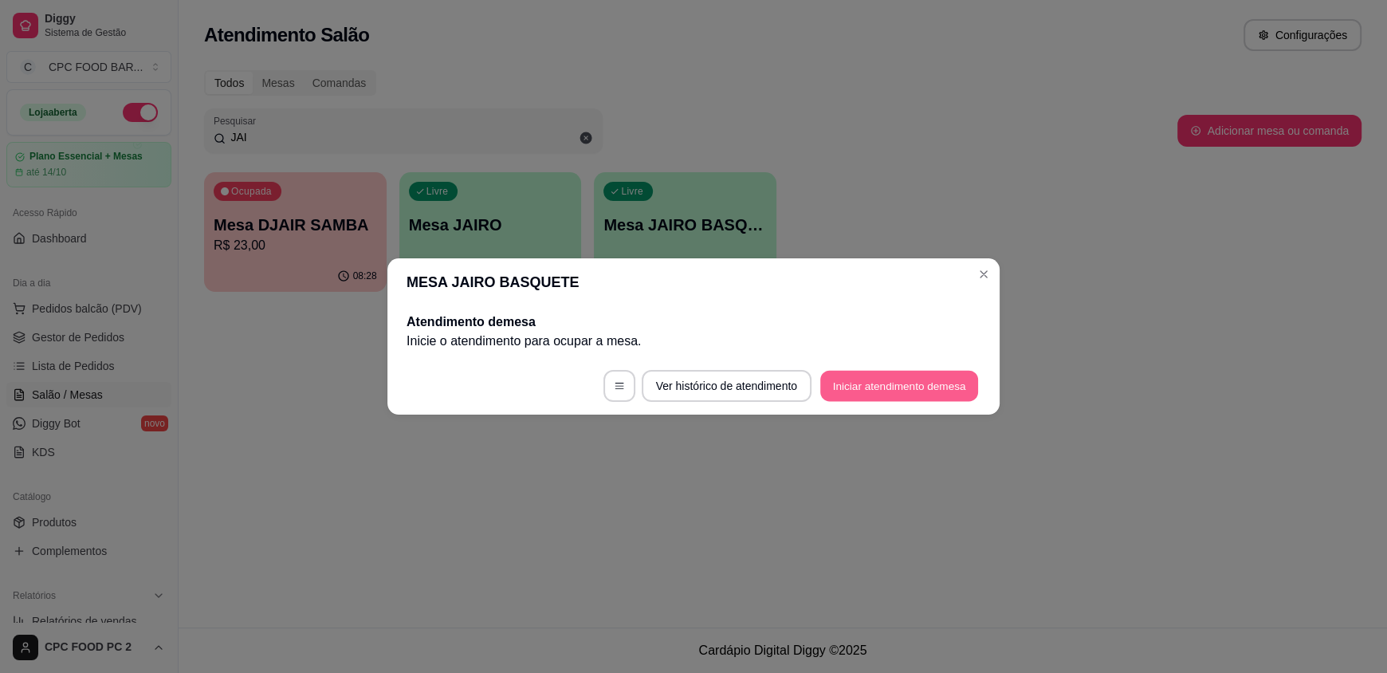
click at [853, 401] on footer "Ver histórico de atendimento Iniciar atendimento de mesa" at bounding box center [693, 385] width 612 height 57
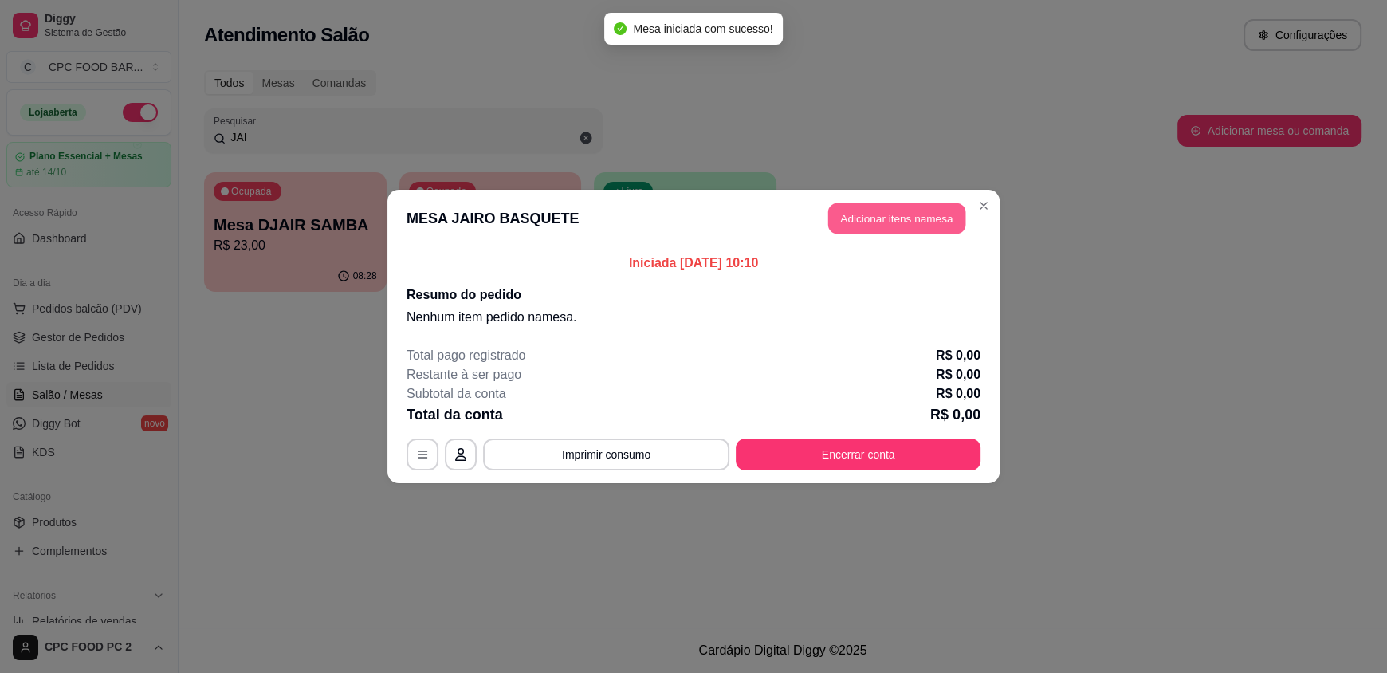
click at [934, 228] on button "Adicionar itens na mesa" at bounding box center [896, 218] width 137 height 31
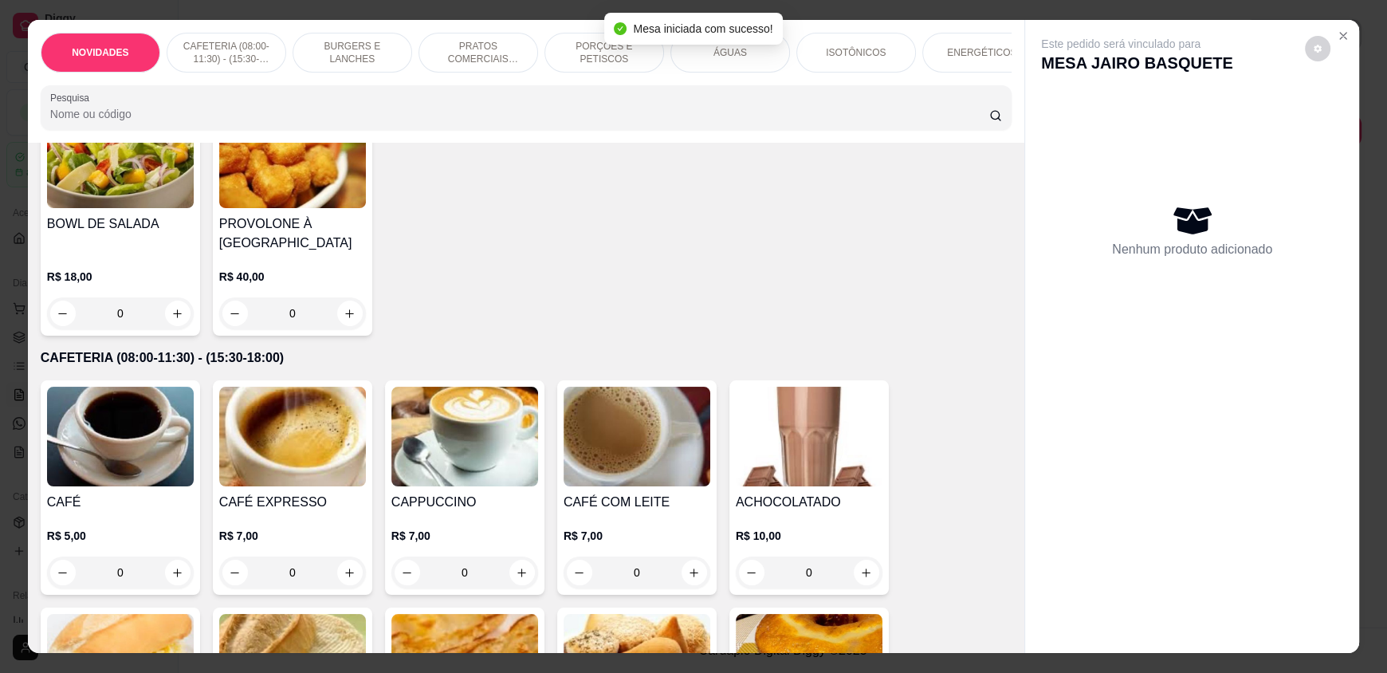
scroll to position [319, 0]
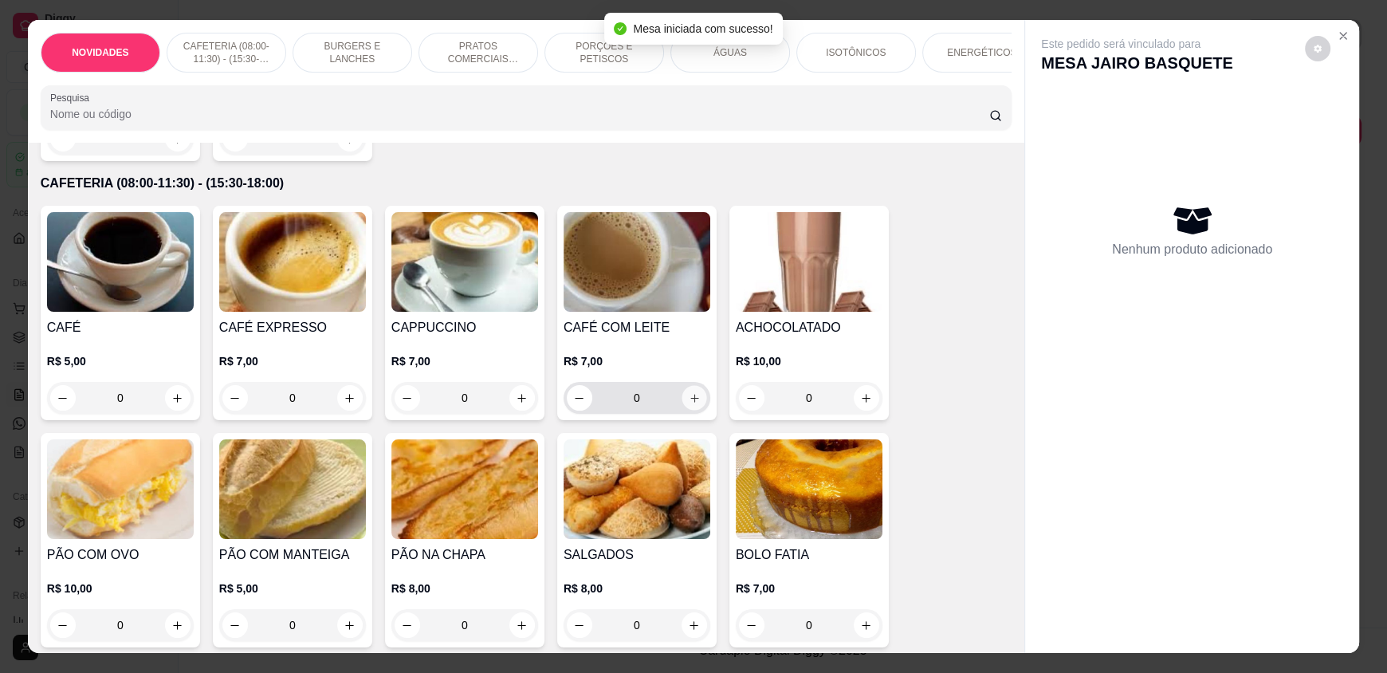
click at [687, 402] on button "increase-product-quantity" at bounding box center [694, 398] width 25 height 25
type input "1"
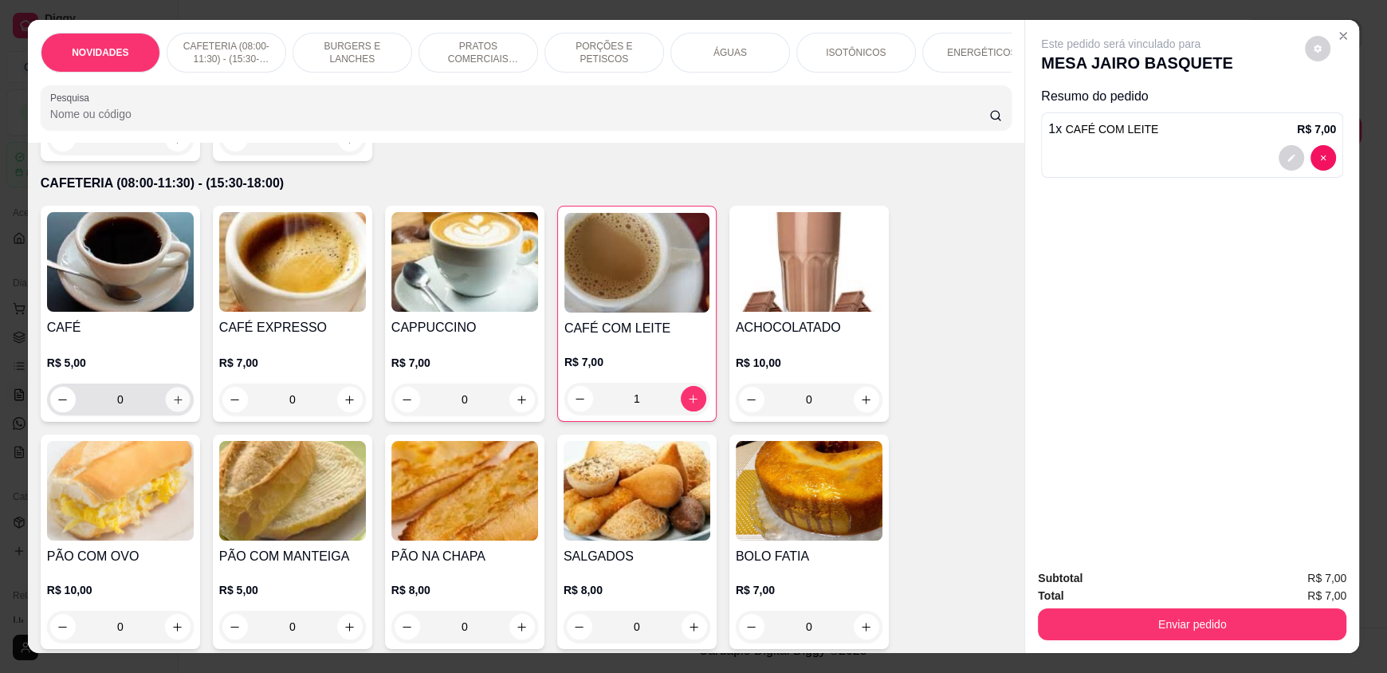
click at [172, 406] on icon "increase-product-quantity" at bounding box center [178, 400] width 12 height 12
type input "1"
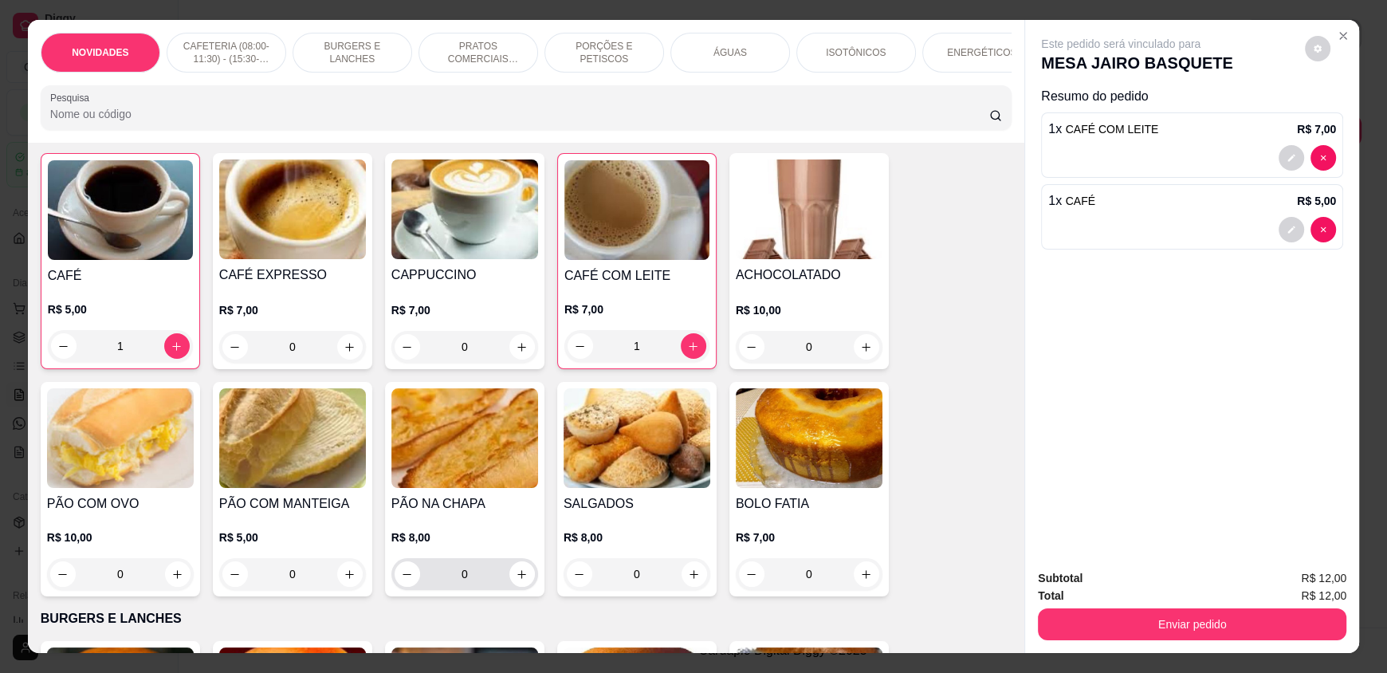
scroll to position [398, 0]
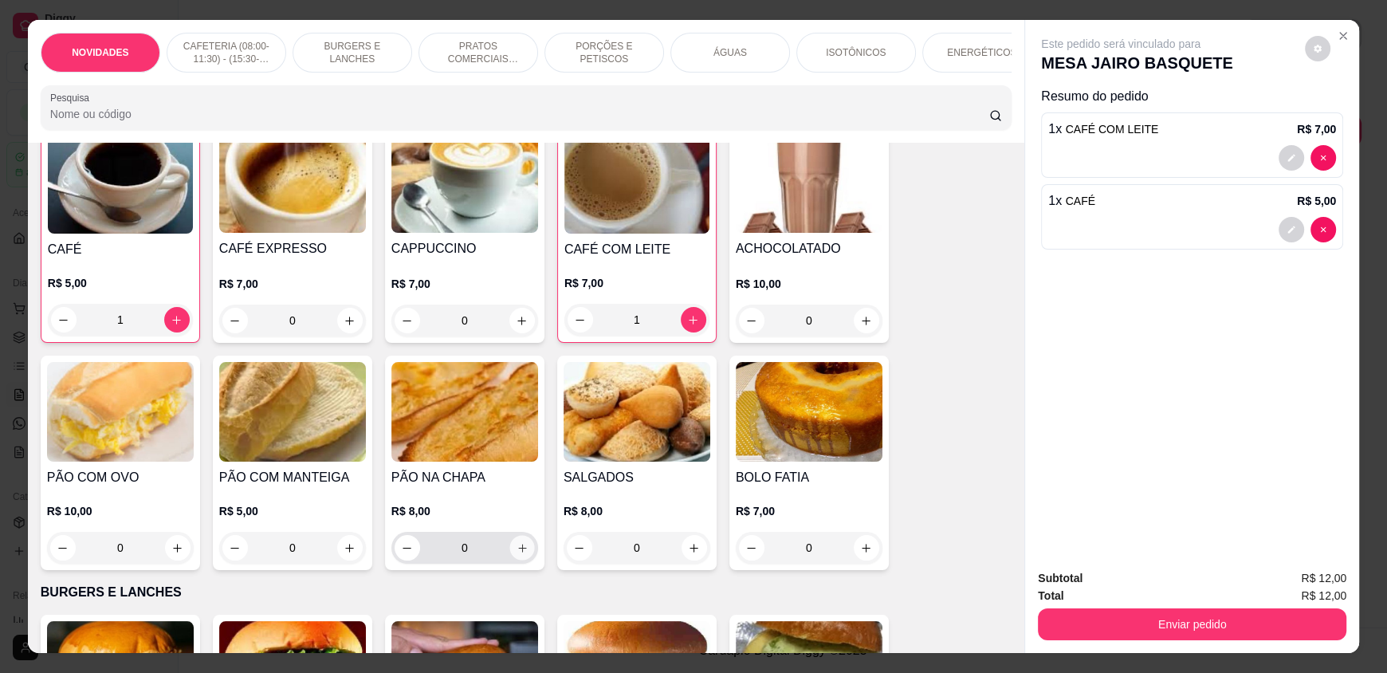
click at [517, 554] on icon "increase-product-quantity" at bounding box center [523, 548] width 12 height 12
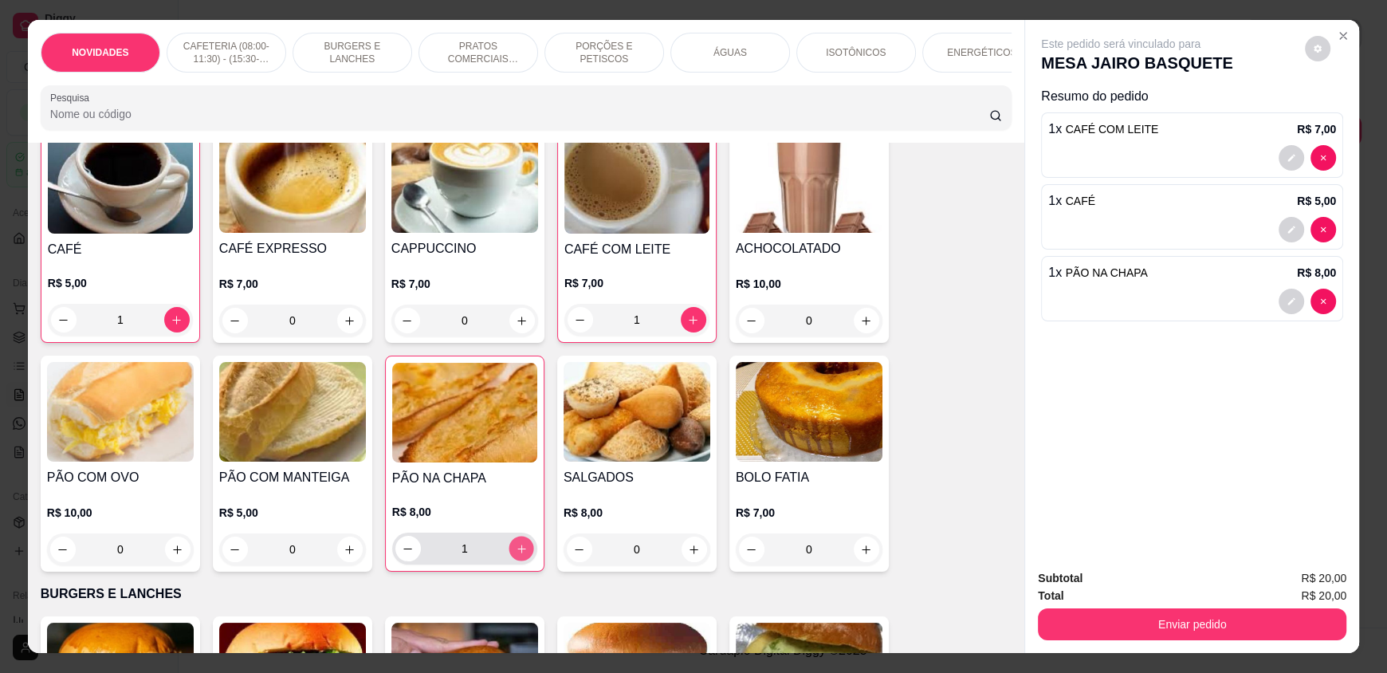
click at [517, 553] on icon "increase-product-quantity" at bounding box center [521, 549] width 8 height 8
type input "2"
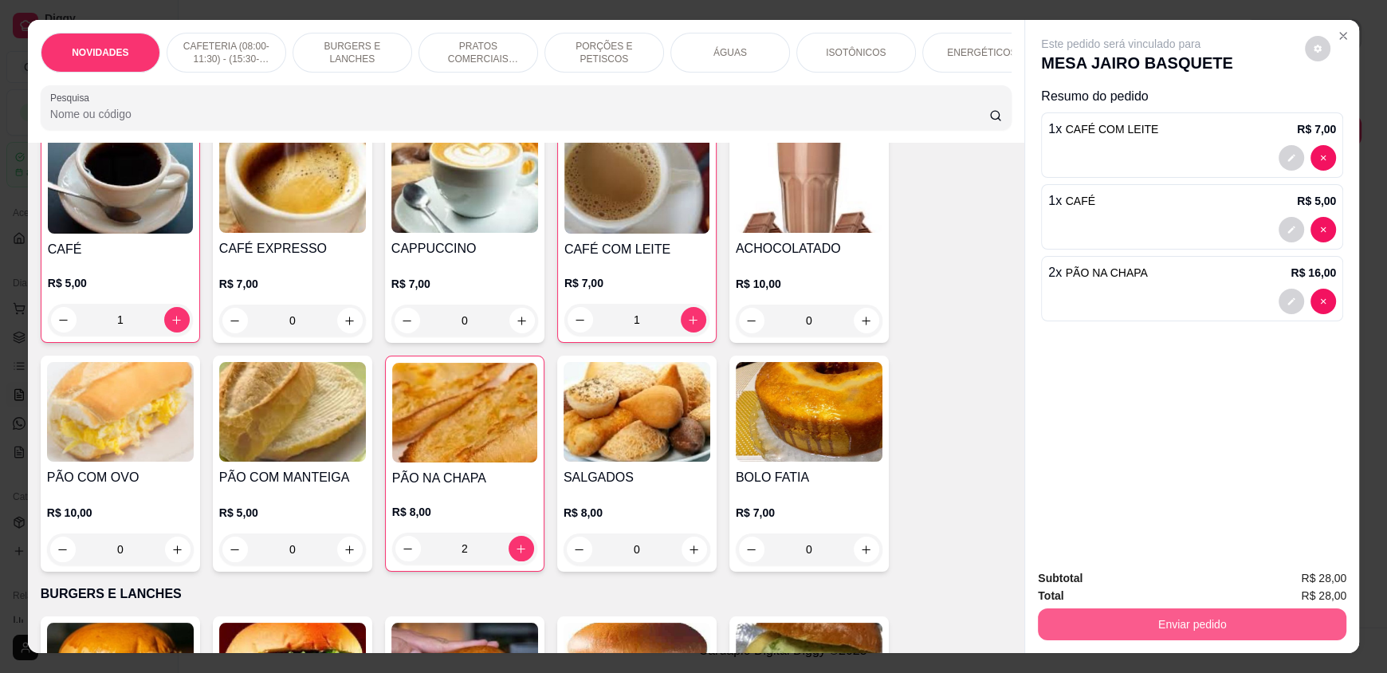
click at [1135, 624] on button "Enviar pedido" at bounding box center [1192, 624] width 309 height 32
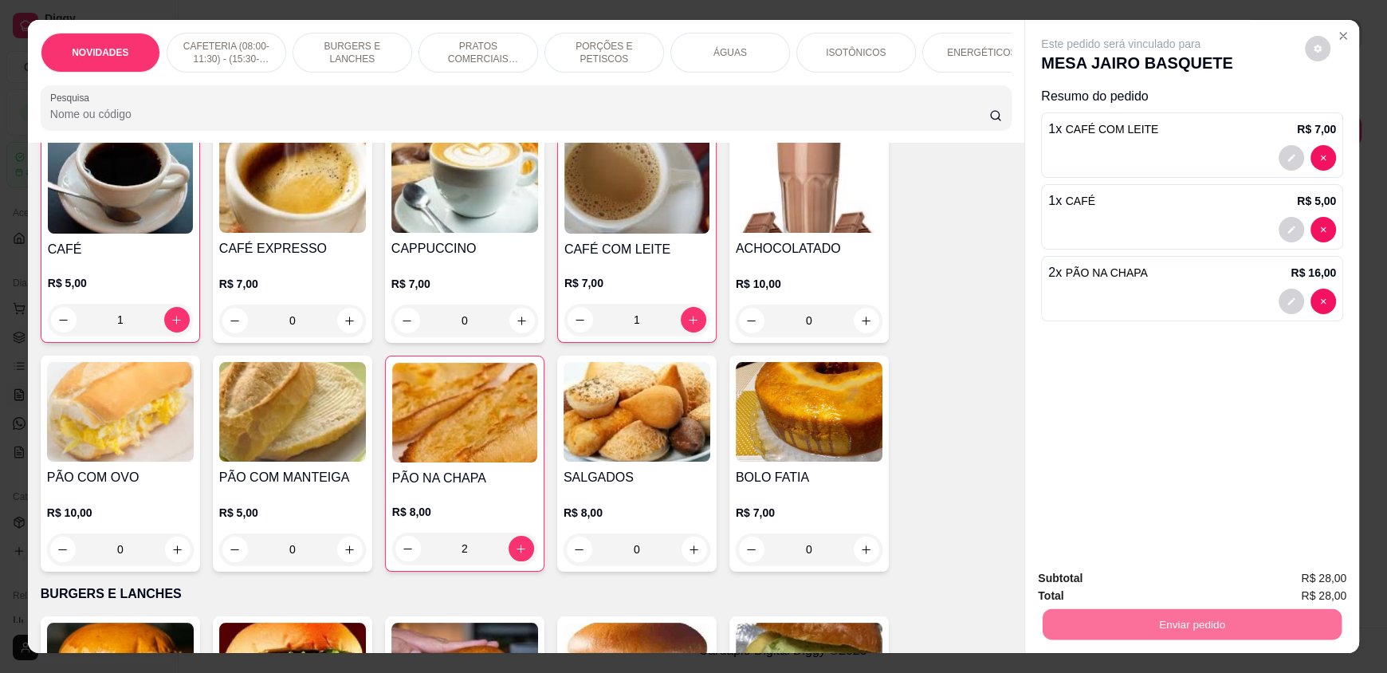
click at [1301, 590] on button "Enviar pedido" at bounding box center [1305, 585] width 88 height 30
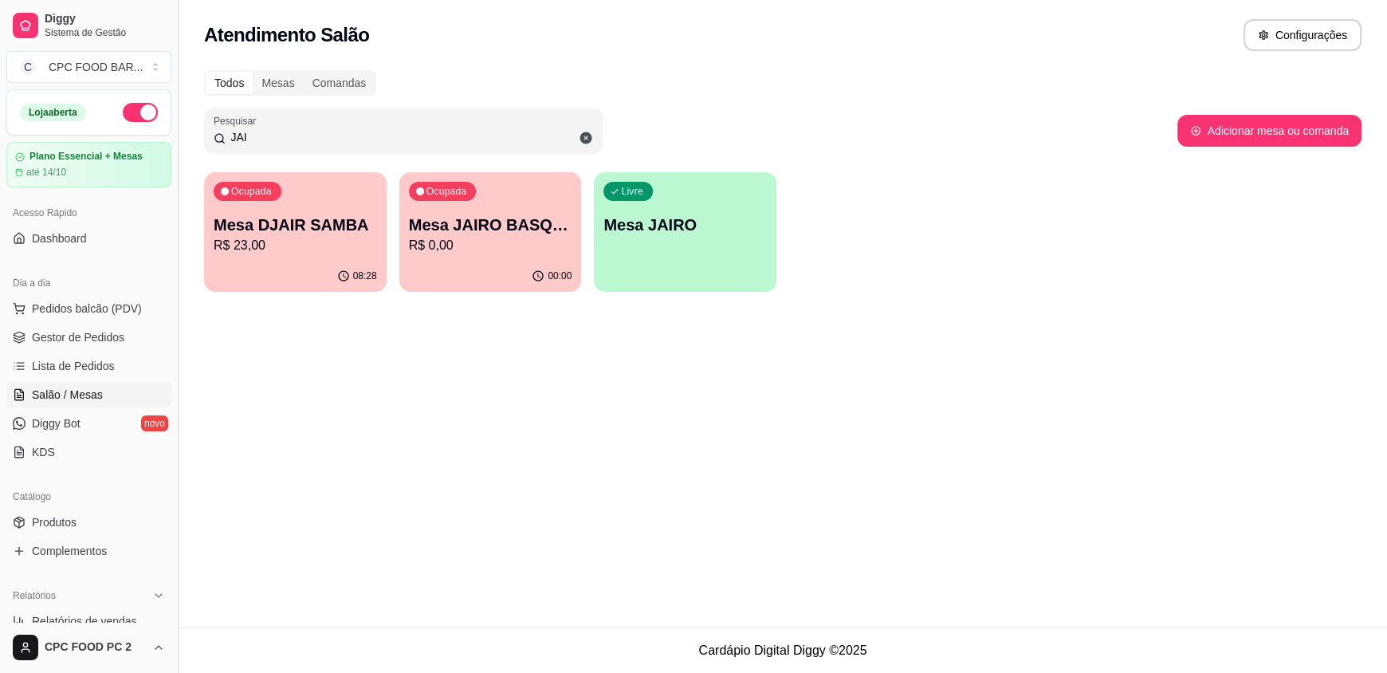
drag, startPoint x: 253, startPoint y: 140, endPoint x: 182, endPoint y: 137, distance: 71.0
click at [182, 137] on div "Diggy Sistema de Gestão C CPC FOOD BAR ... Loja aberta Plano Essencial + Mesas …" at bounding box center [693, 336] width 1387 height 673
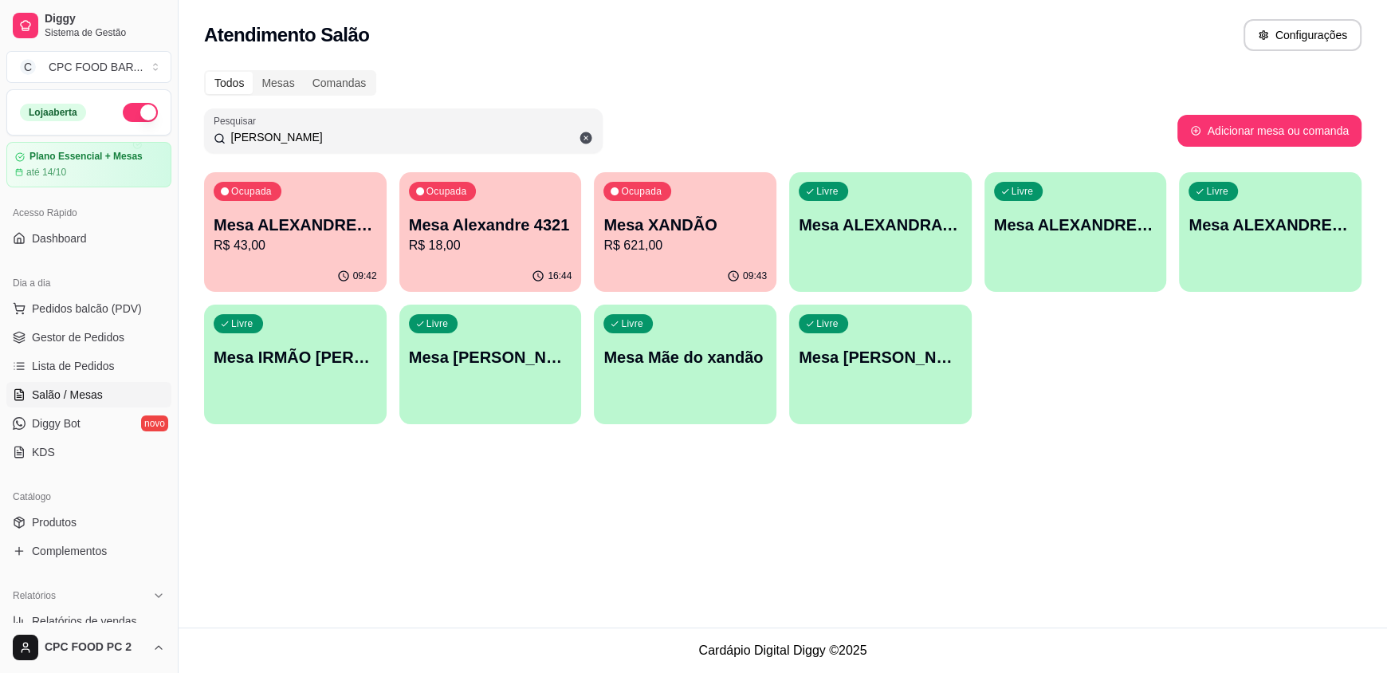
type input "[PERSON_NAME]"
click at [891, 542] on div "Atendimento Salão Configurações Todos Mesas Comandas Pesquisar XAN Adicionar me…" at bounding box center [783, 313] width 1209 height 627
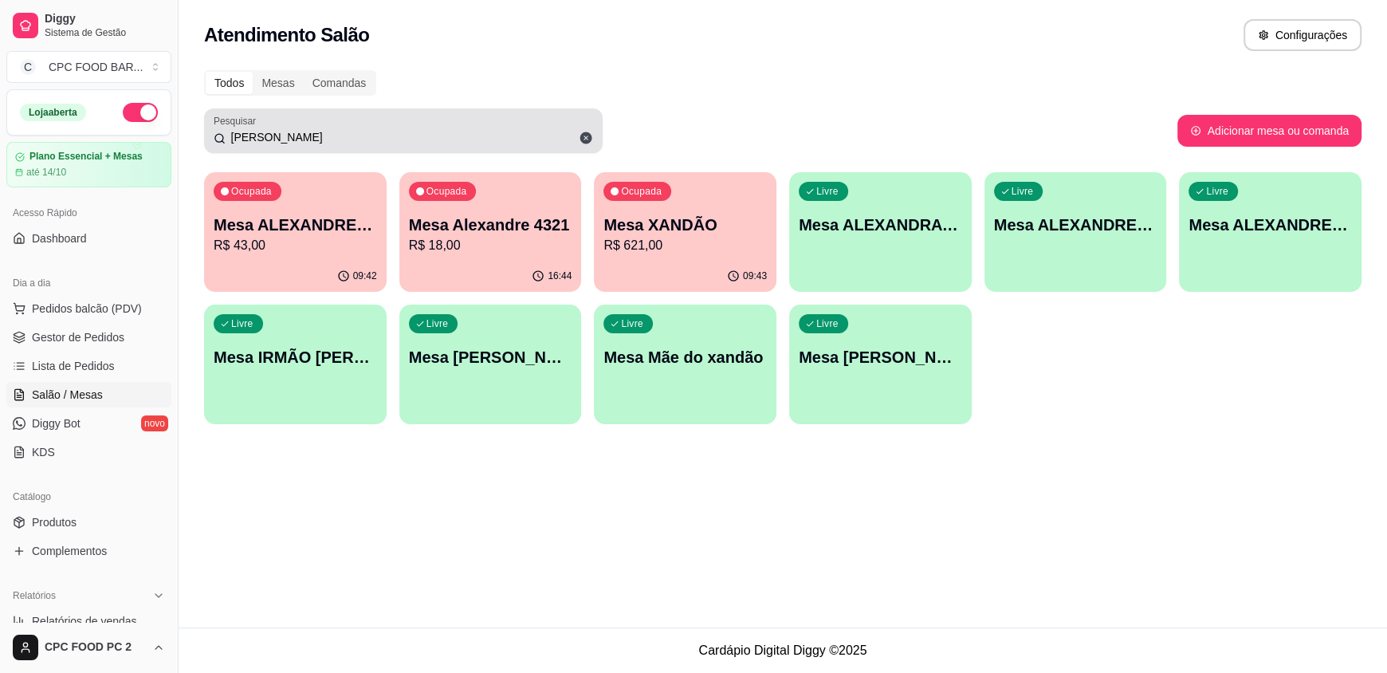
click at [584, 136] on icon at bounding box center [586, 138] width 12 height 12
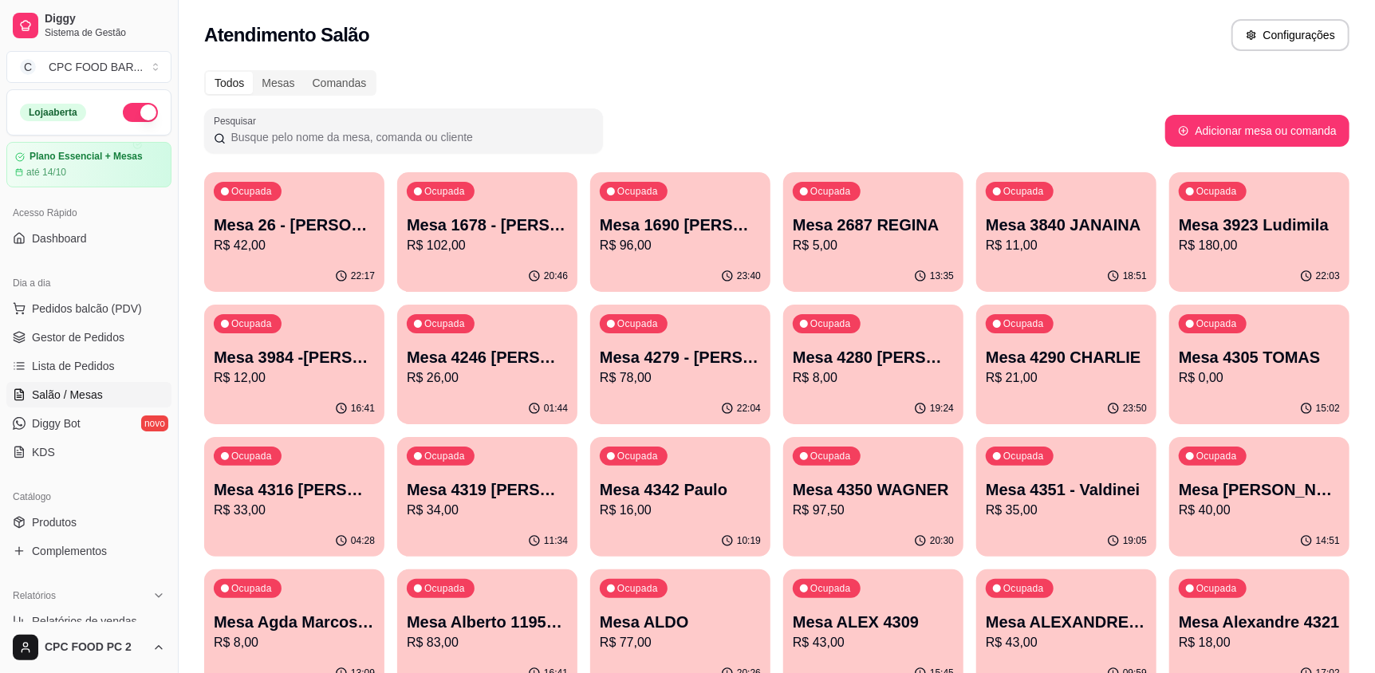
click at [287, 134] on input "Pesquisar" at bounding box center [410, 137] width 368 height 16
click at [271, 142] on input "Pesquisar" at bounding box center [410, 137] width 368 height 16
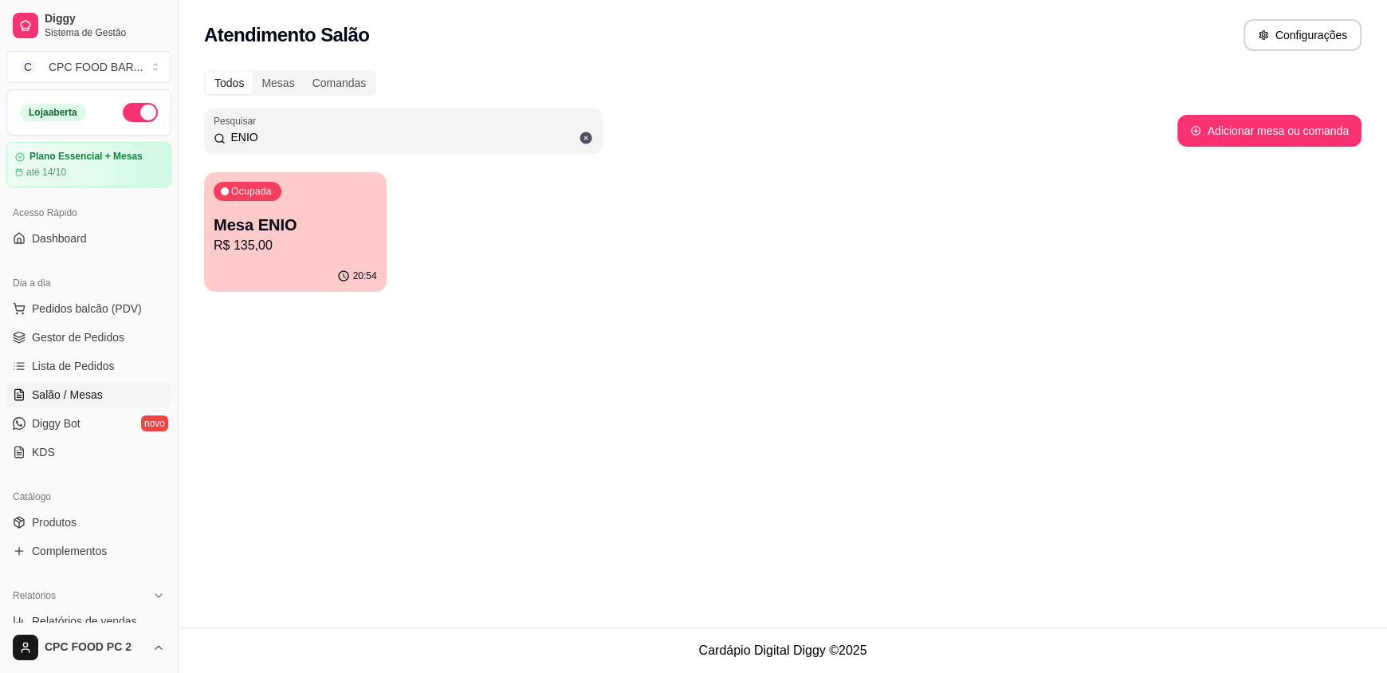
type input "ENIO"
click at [322, 236] on p "R$ 135,00" at bounding box center [295, 245] width 163 height 19
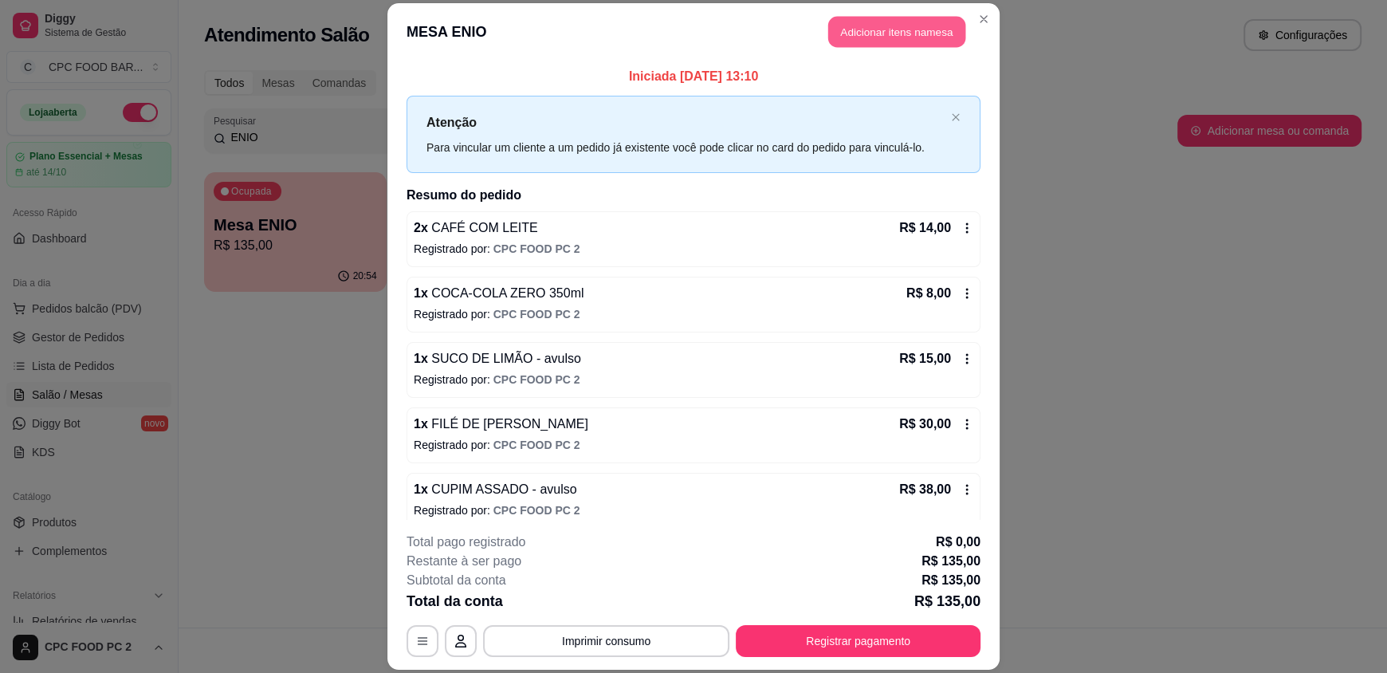
click at [869, 34] on button "Adicionar itens na mesa" at bounding box center [896, 32] width 137 height 31
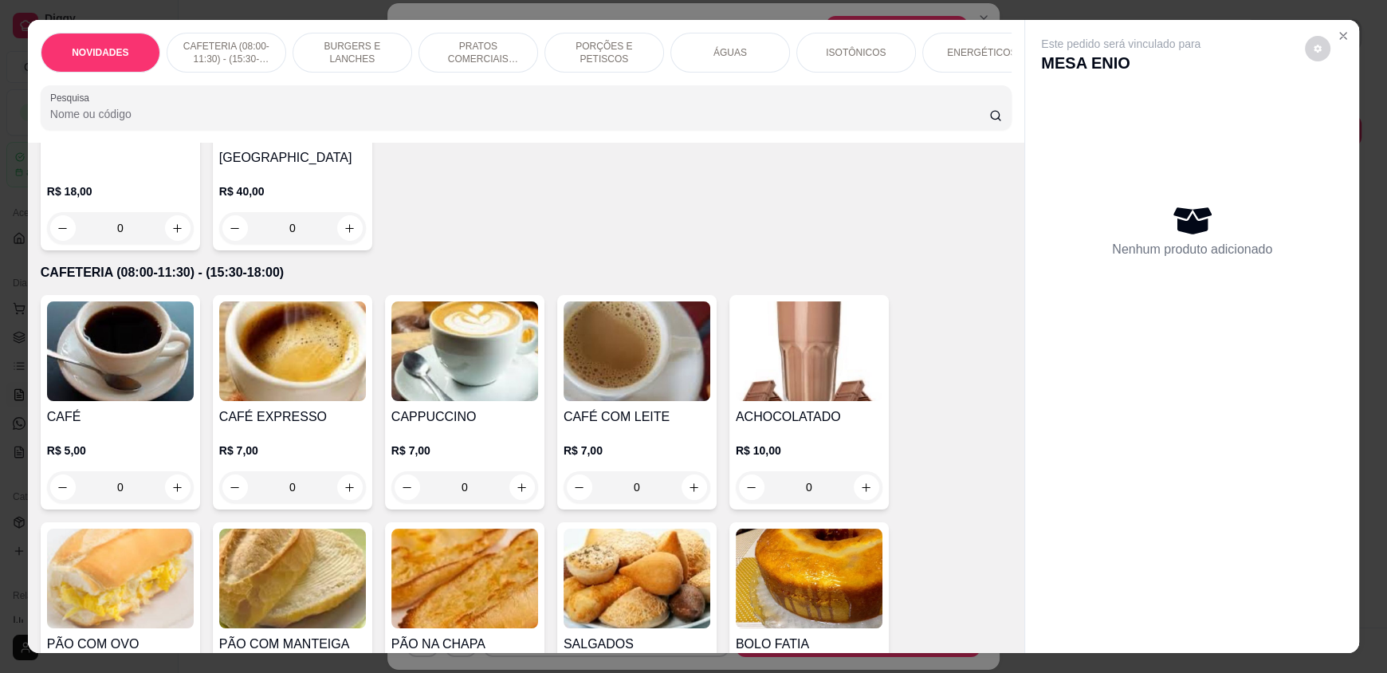
scroll to position [238, 0]
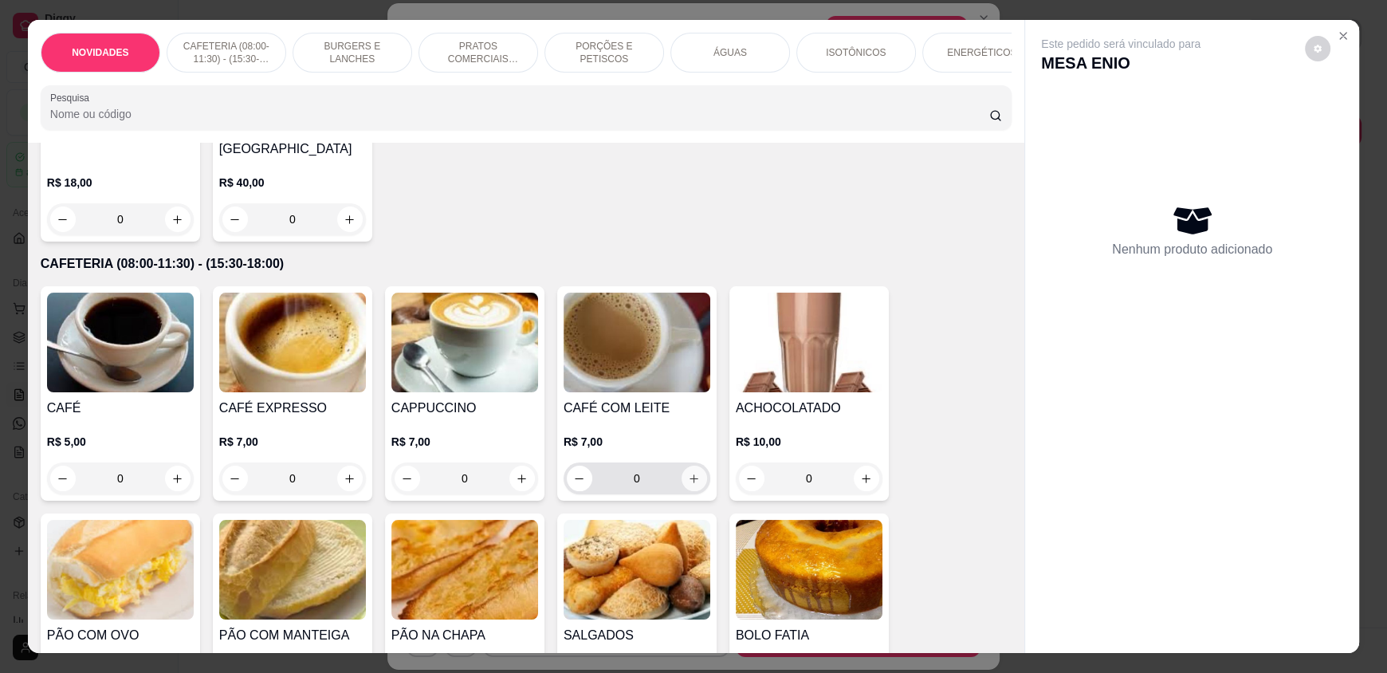
click at [697, 491] on button "increase-product-quantity" at bounding box center [695, 479] width 26 height 26
type input "1"
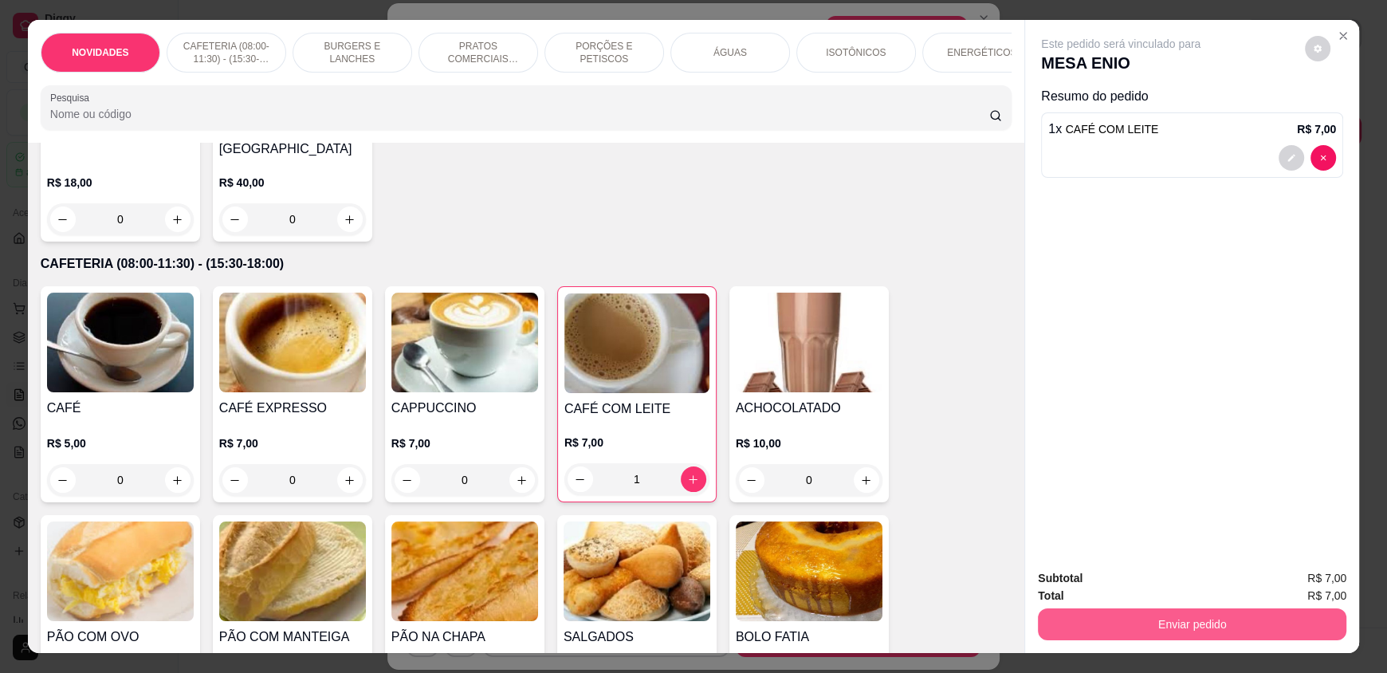
click at [1131, 615] on button "Enviar pedido" at bounding box center [1192, 624] width 309 height 32
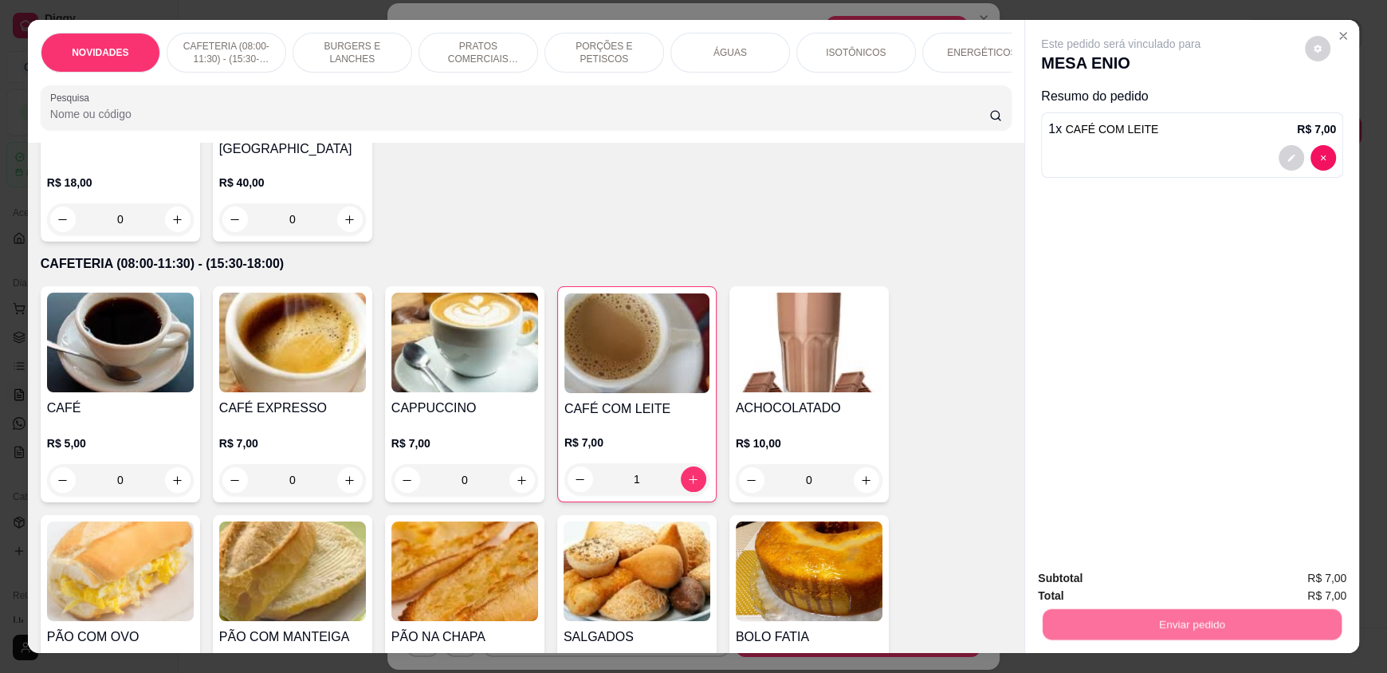
click at [1282, 590] on button "Enviar pedido" at bounding box center [1305, 585] width 90 height 30
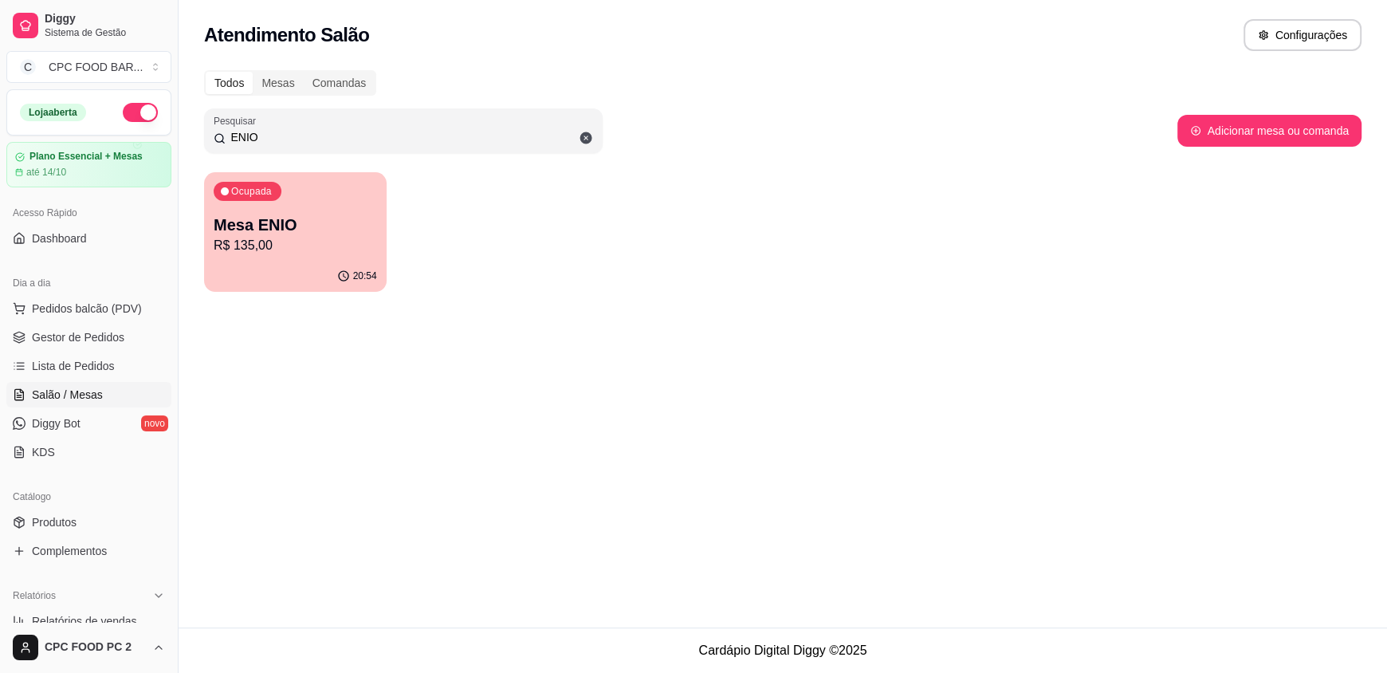
drag, startPoint x: 283, startPoint y: 137, endPoint x: 85, endPoint y: 135, distance: 197.7
click at [85, 135] on div "Diggy Sistema de Gestão C CPC FOOD BAR ... Loja aberta Plano Essencial + Mesas …" at bounding box center [693, 336] width 1387 height 673
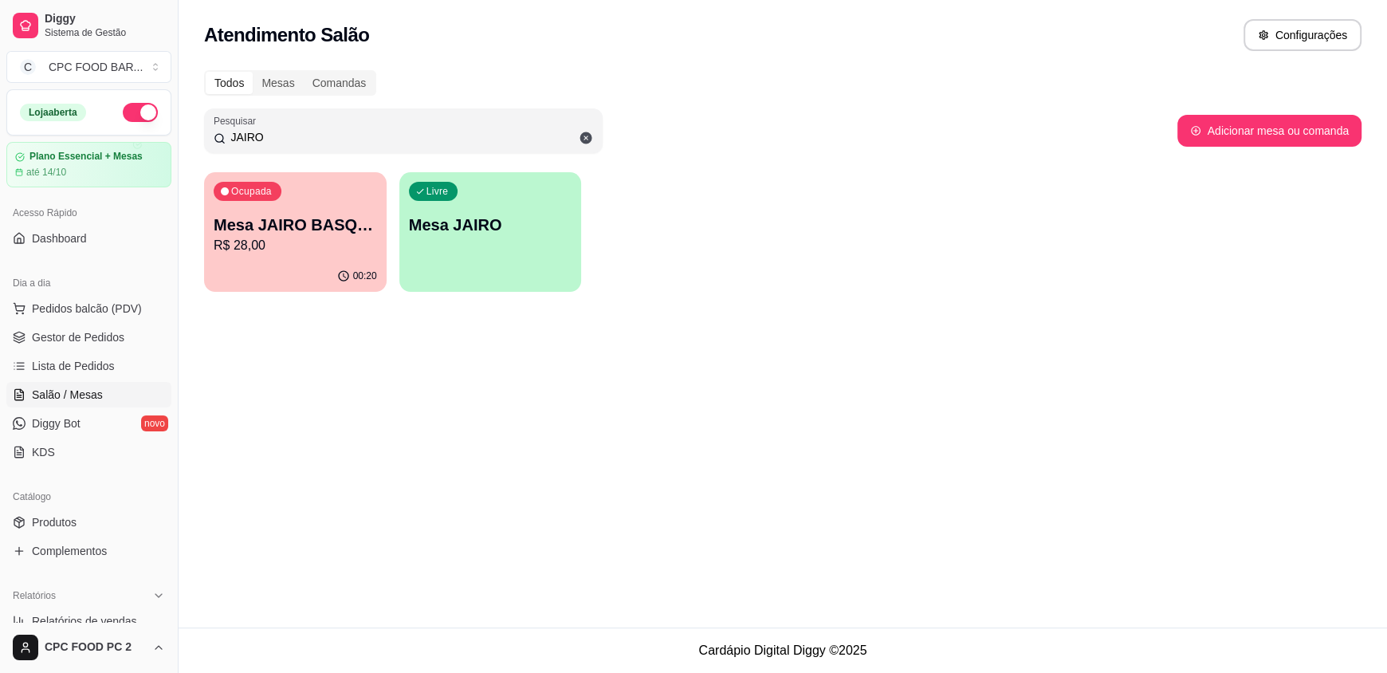
type input "JAIRO"
click at [321, 227] on p "Mesa JAIRO BASQUETE" at bounding box center [295, 225] width 159 height 22
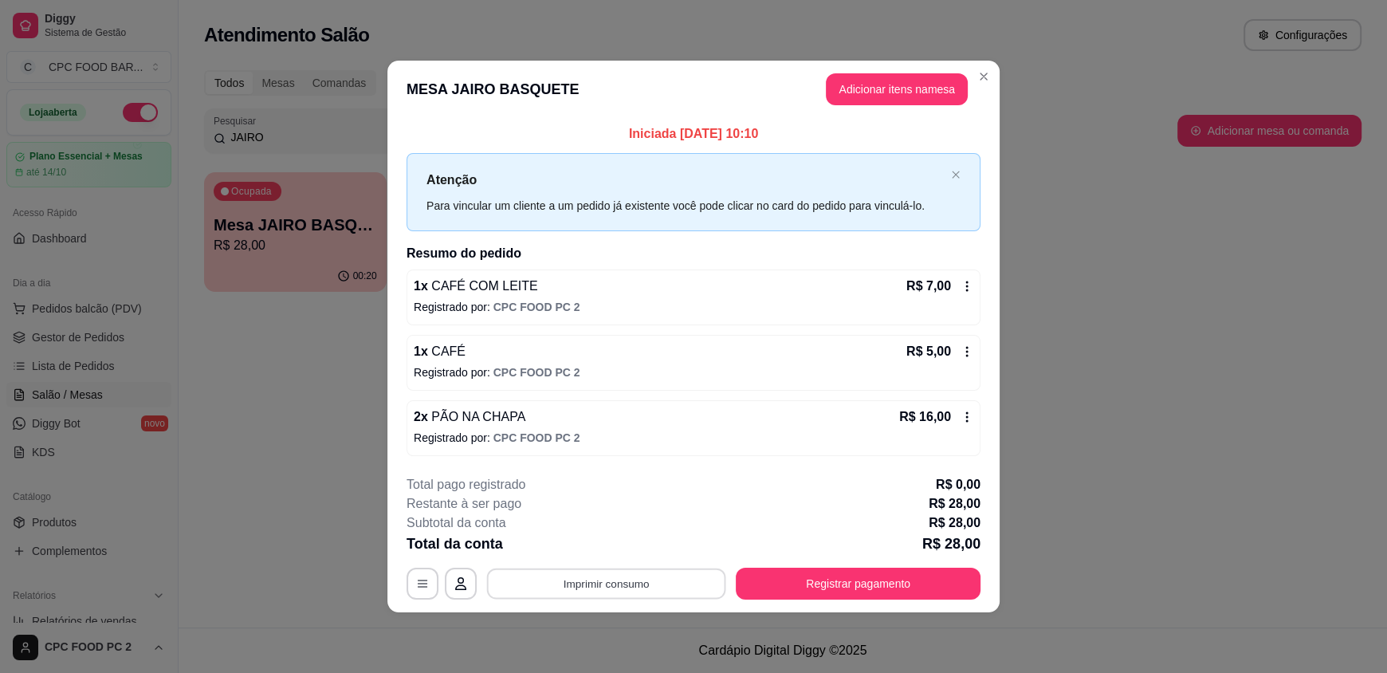
click at [670, 582] on button "Imprimir consumo" at bounding box center [606, 583] width 239 height 31
click at [618, 545] on button "IMPRESSORA" at bounding box center [611, 546] width 116 height 26
